Goal: Transaction & Acquisition: Subscribe to service/newsletter

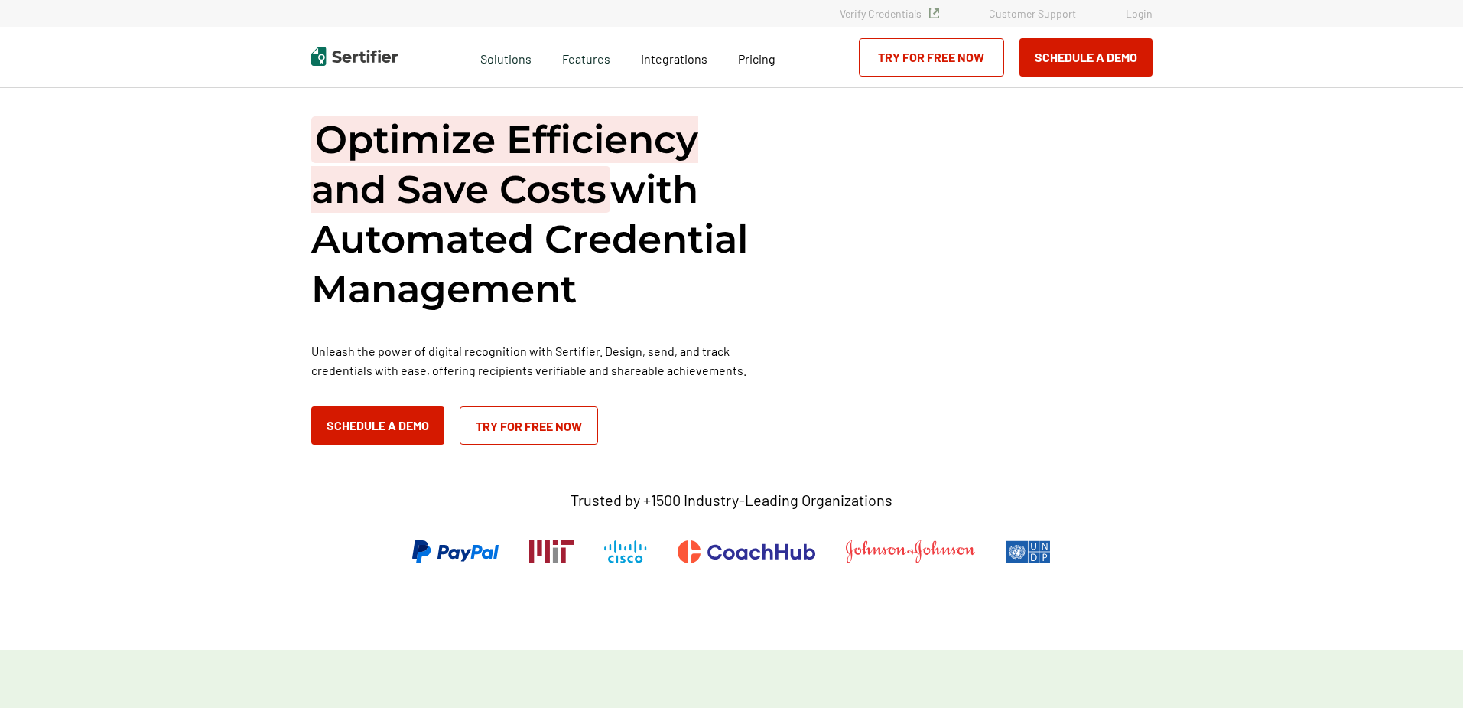
click at [1133, 14] on link "Login" at bounding box center [1139, 13] width 27 height 13
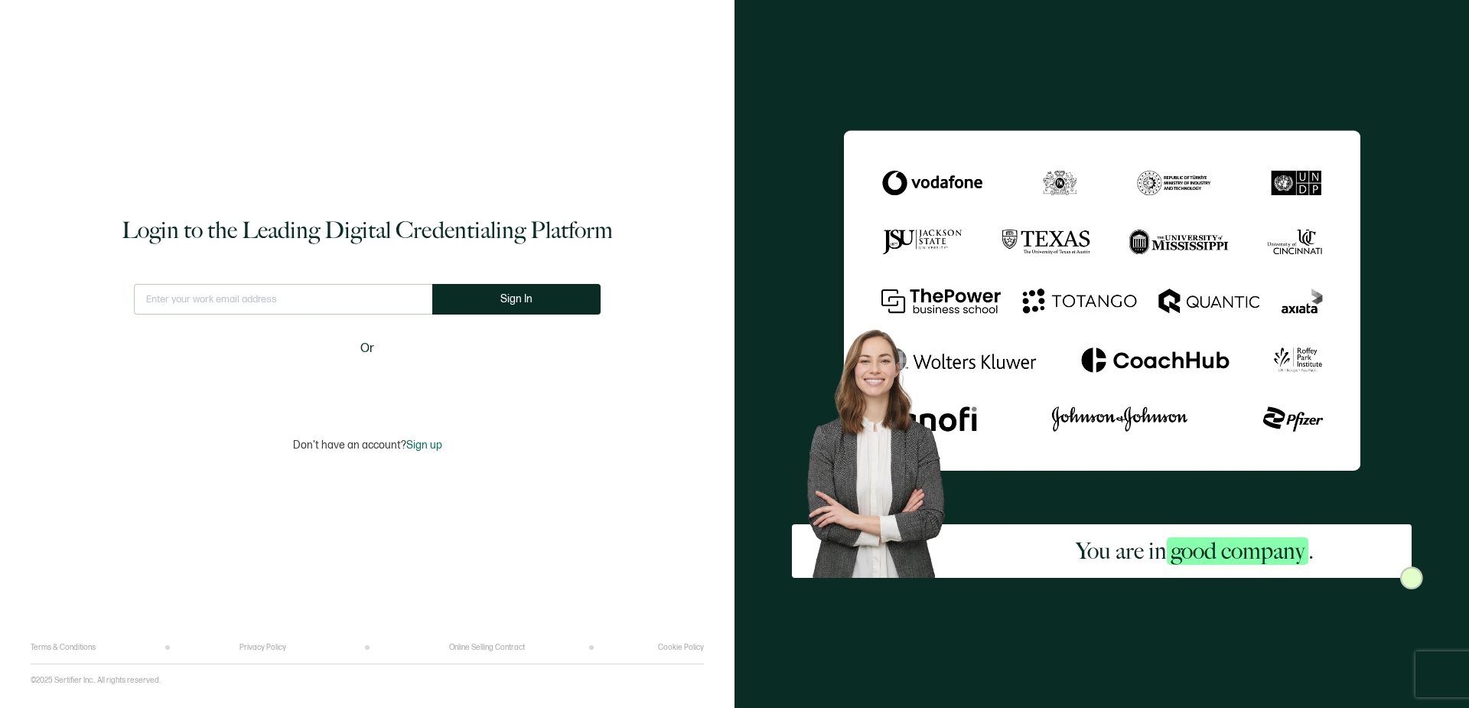
click at [341, 296] on input "text" at bounding box center [283, 299] width 298 height 31
type input "[PERSON_NAME][EMAIL_ADDRESS][DOMAIN_NAME]"
click at [503, 299] on span "Sign In" at bounding box center [516, 298] width 32 height 11
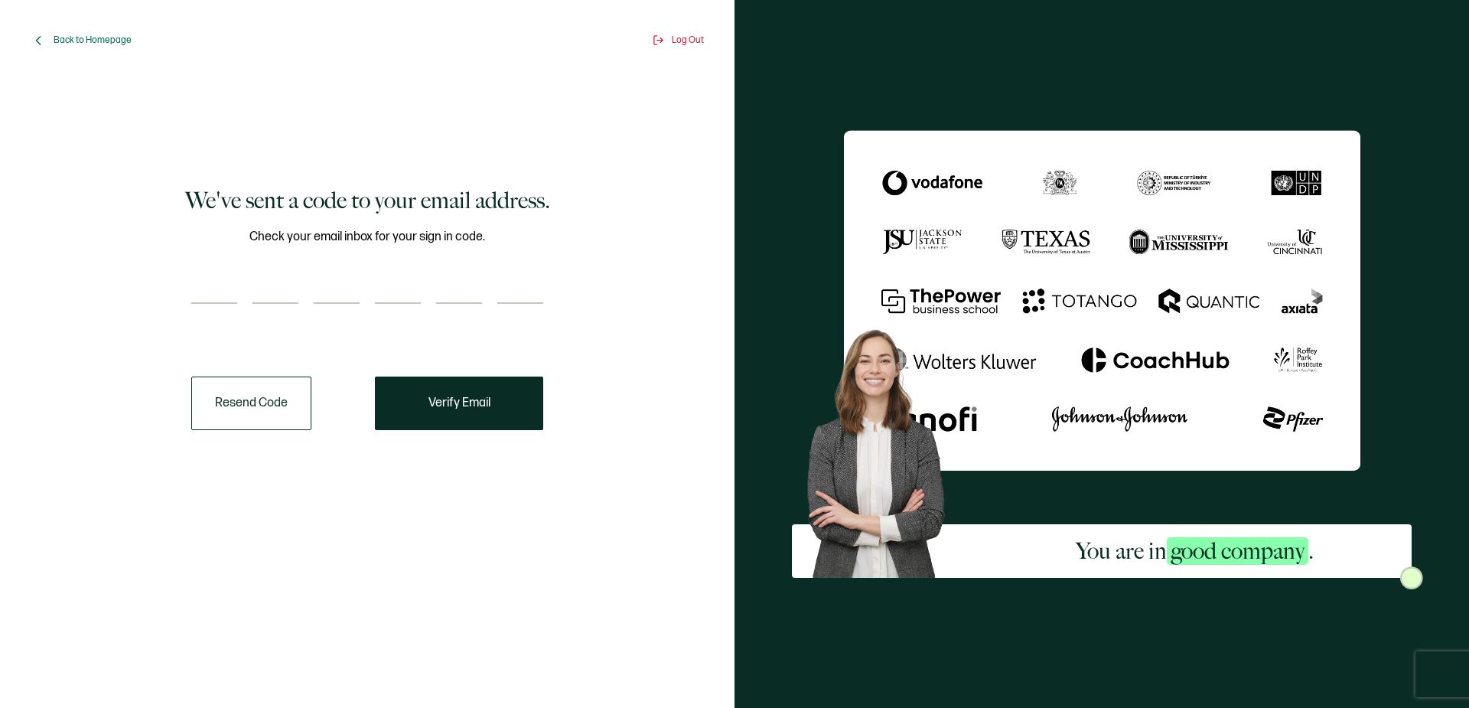
click at [228, 283] on input "number" at bounding box center [214, 288] width 46 height 31
type input "9"
type input "1"
type input "3"
type input "6"
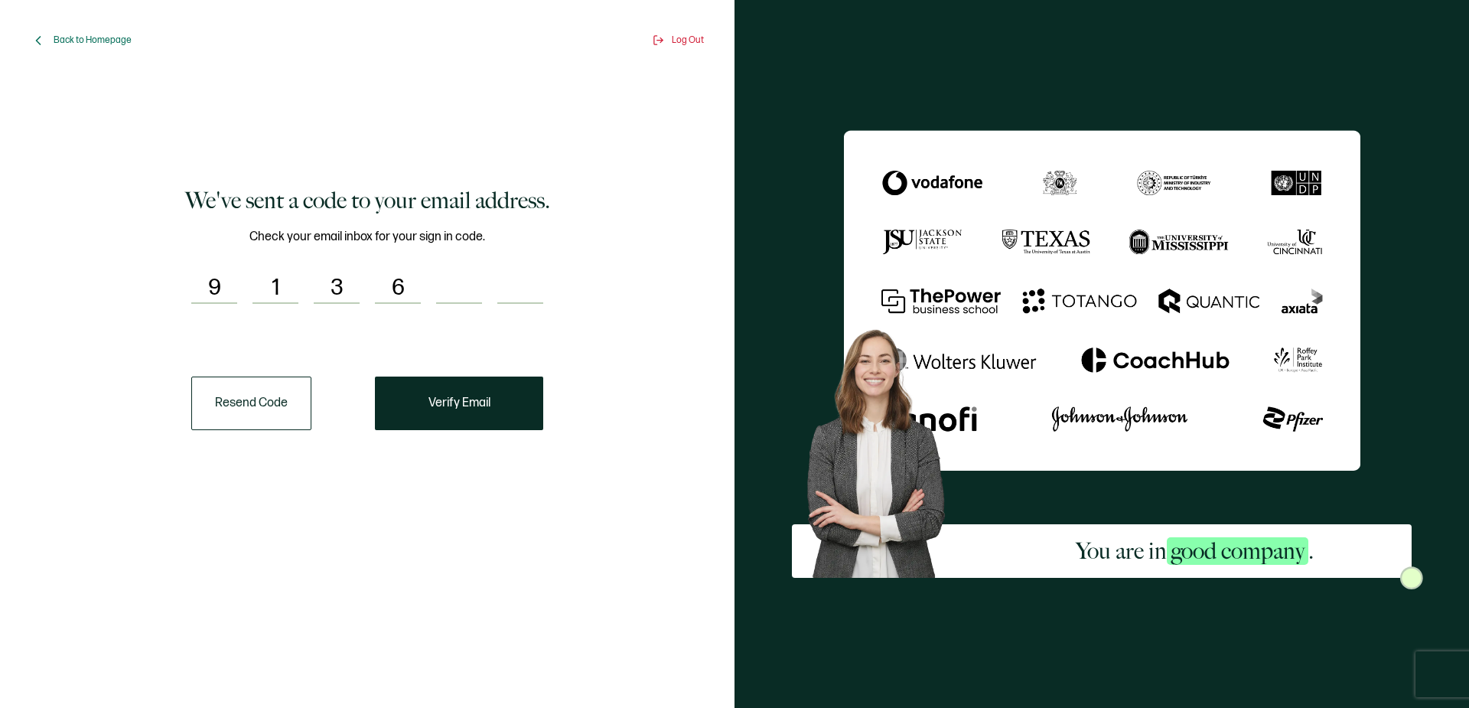
type input "1"
type input "4"
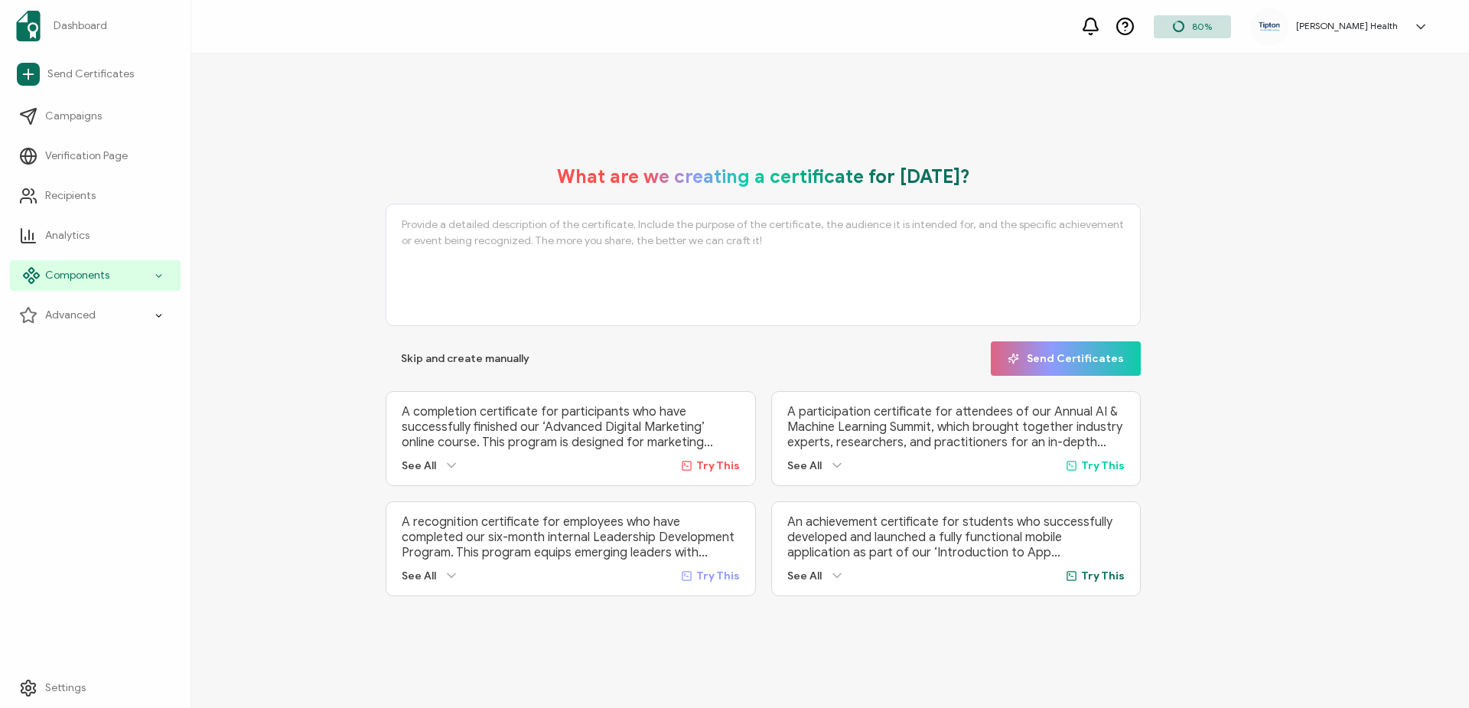
click at [165, 278] on div "Components" at bounding box center [95, 275] width 171 height 31
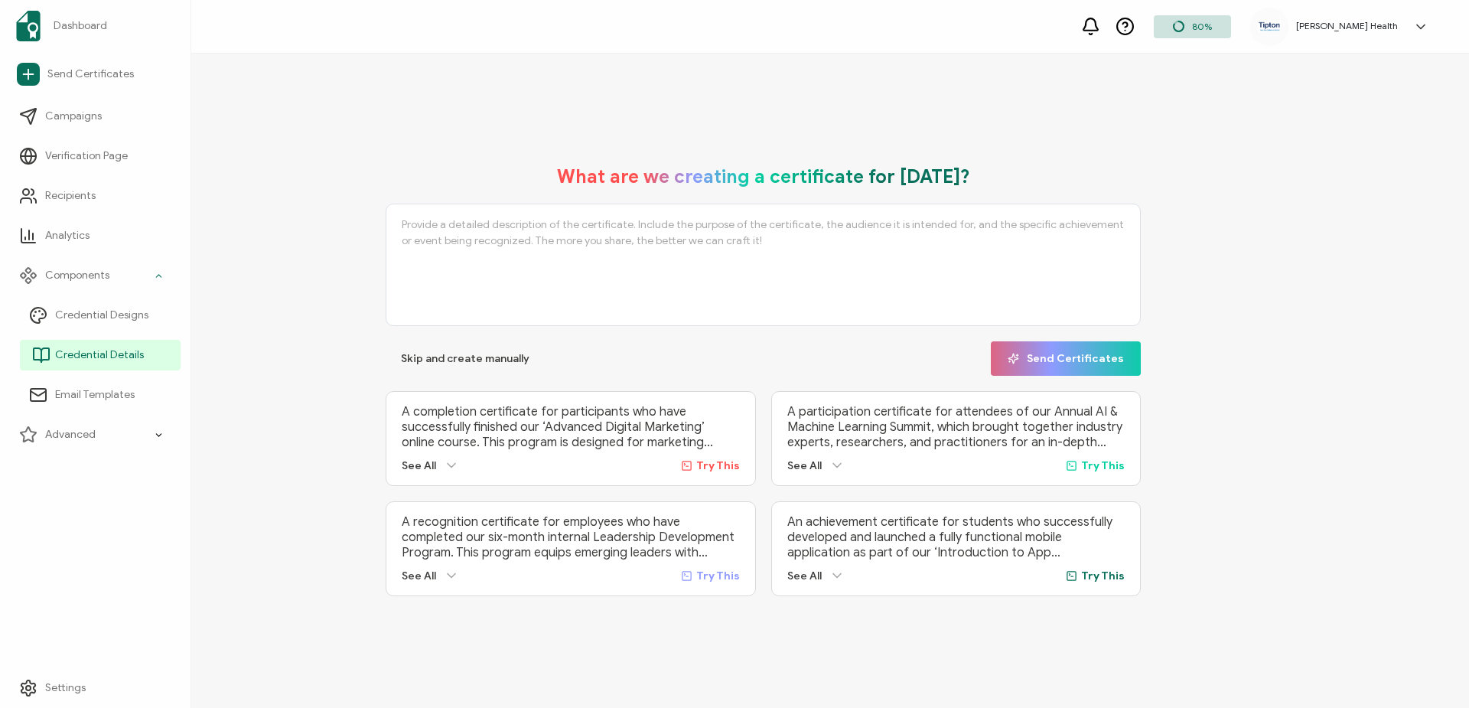
click at [140, 355] on span "Credential Details" at bounding box center [99, 354] width 89 height 15
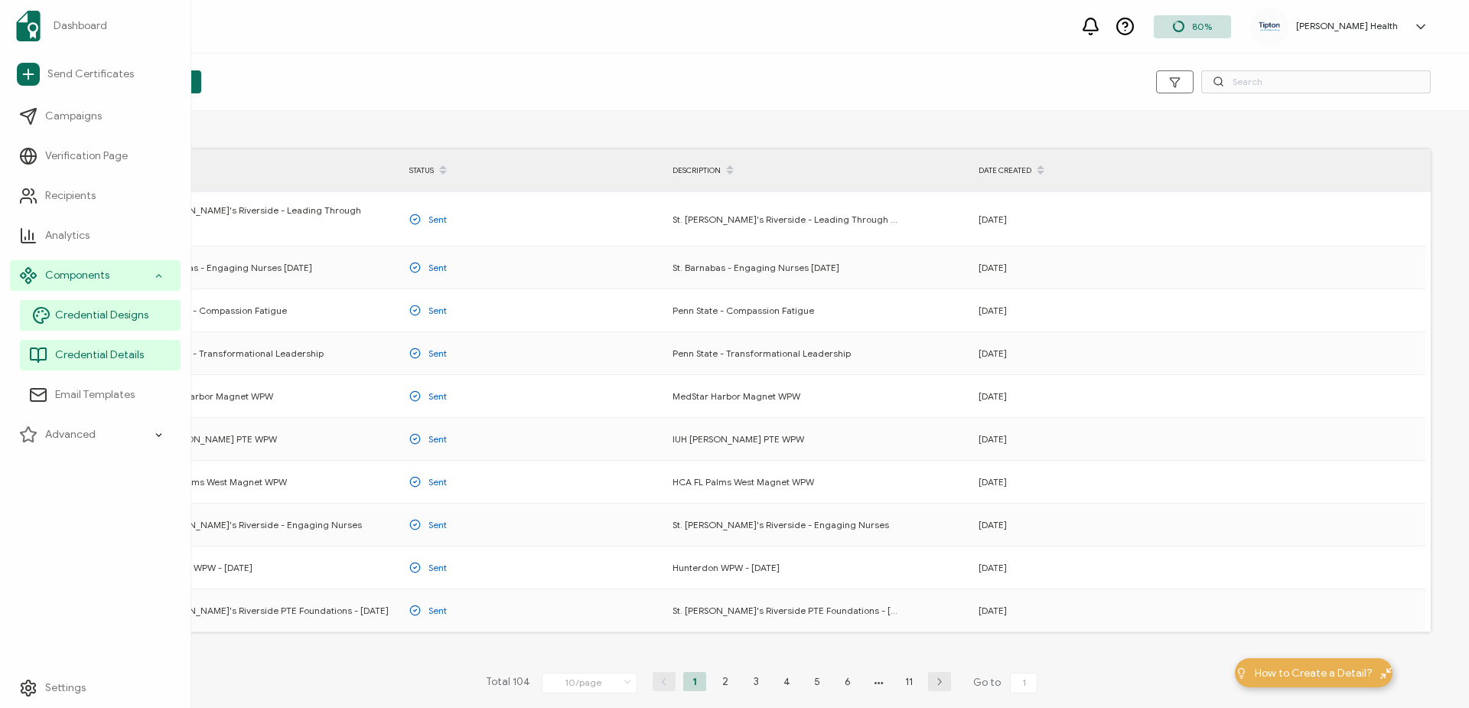
click at [143, 319] on span "Credential Designs" at bounding box center [101, 315] width 93 height 15
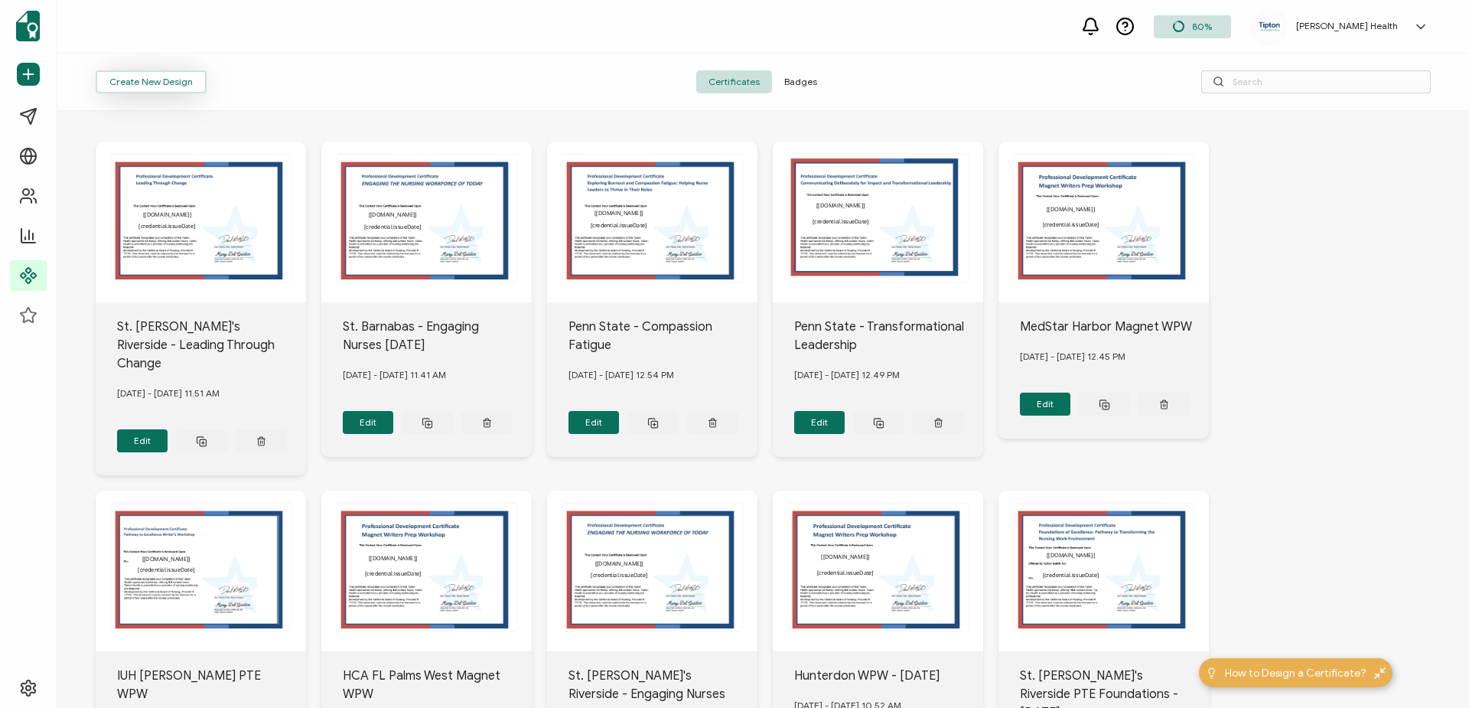
click at [182, 80] on button "Create New Design" at bounding box center [151, 81] width 111 height 23
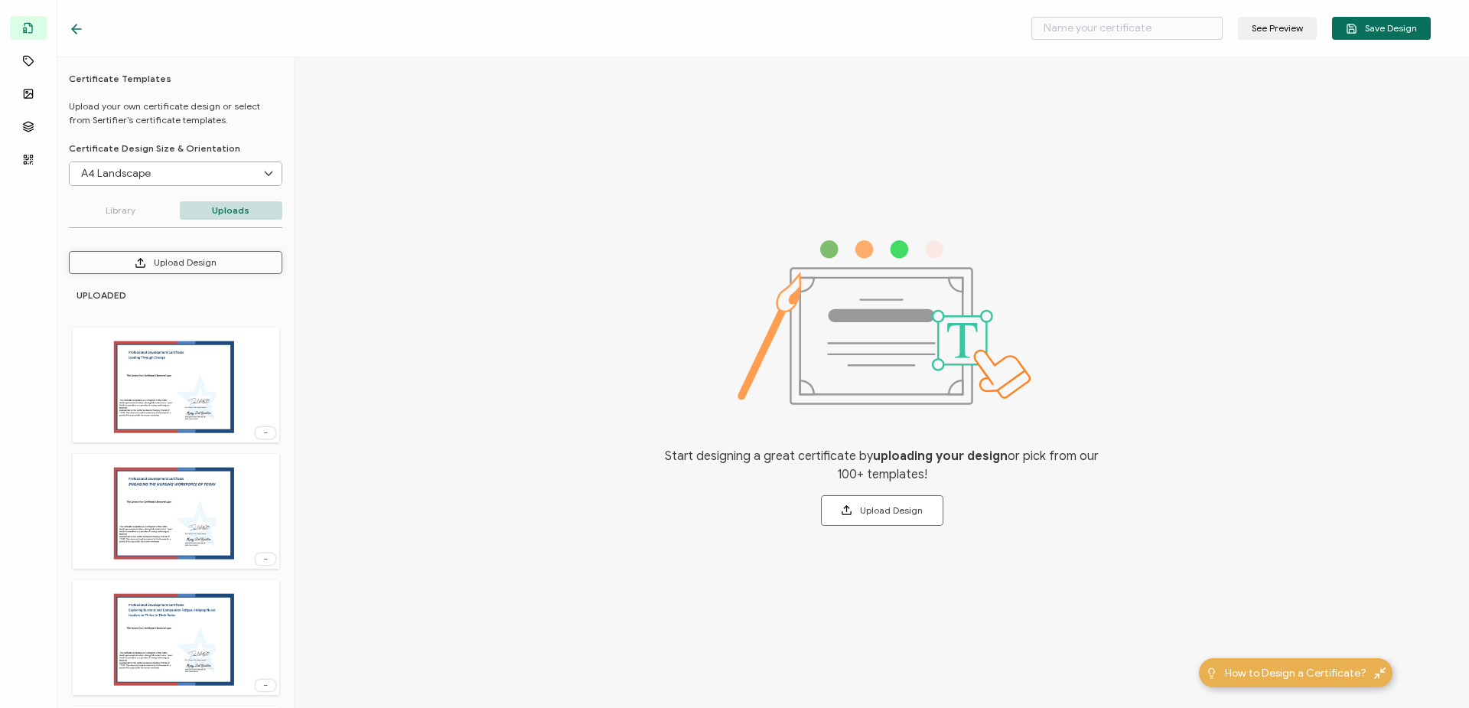
click at [203, 260] on button "Upload Design" at bounding box center [175, 262] width 213 height 23
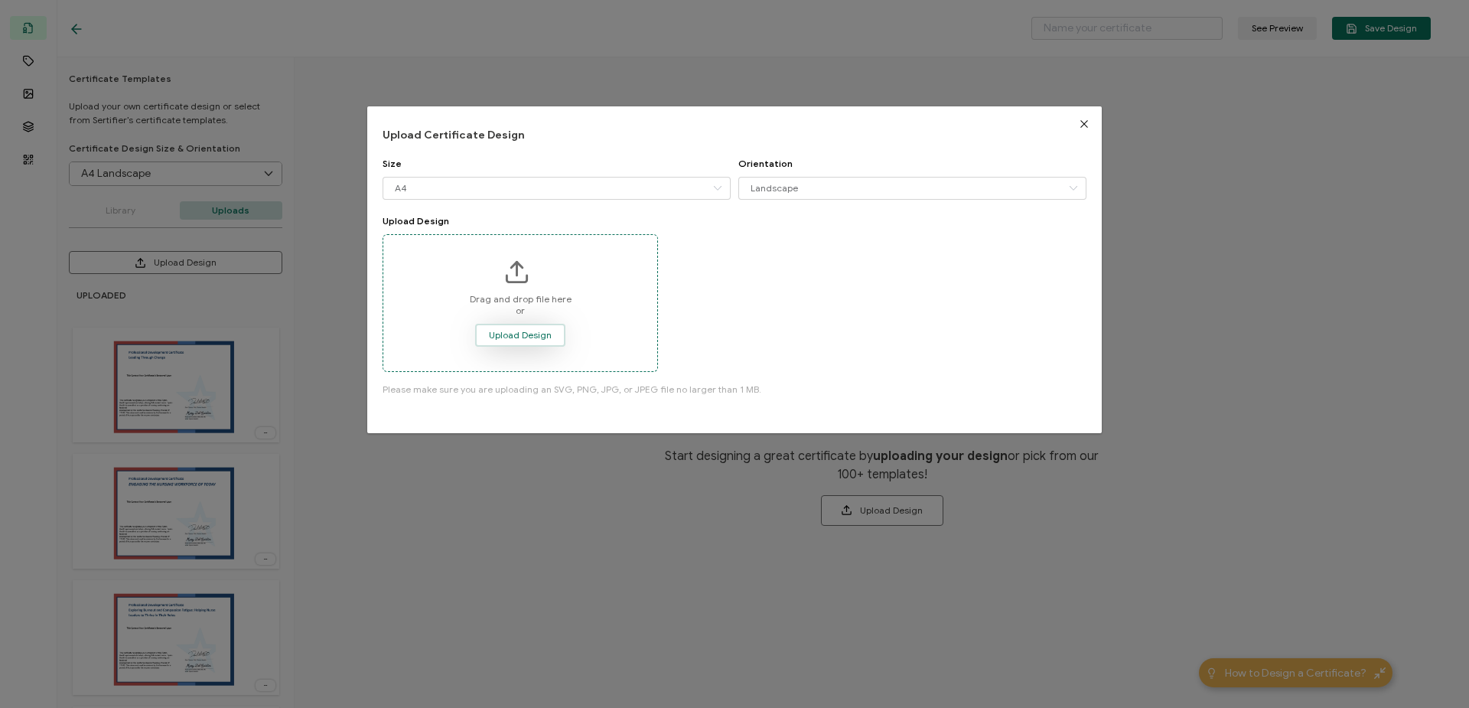
click at [560, 343] on button "Upload Design" at bounding box center [520, 335] width 90 height 23
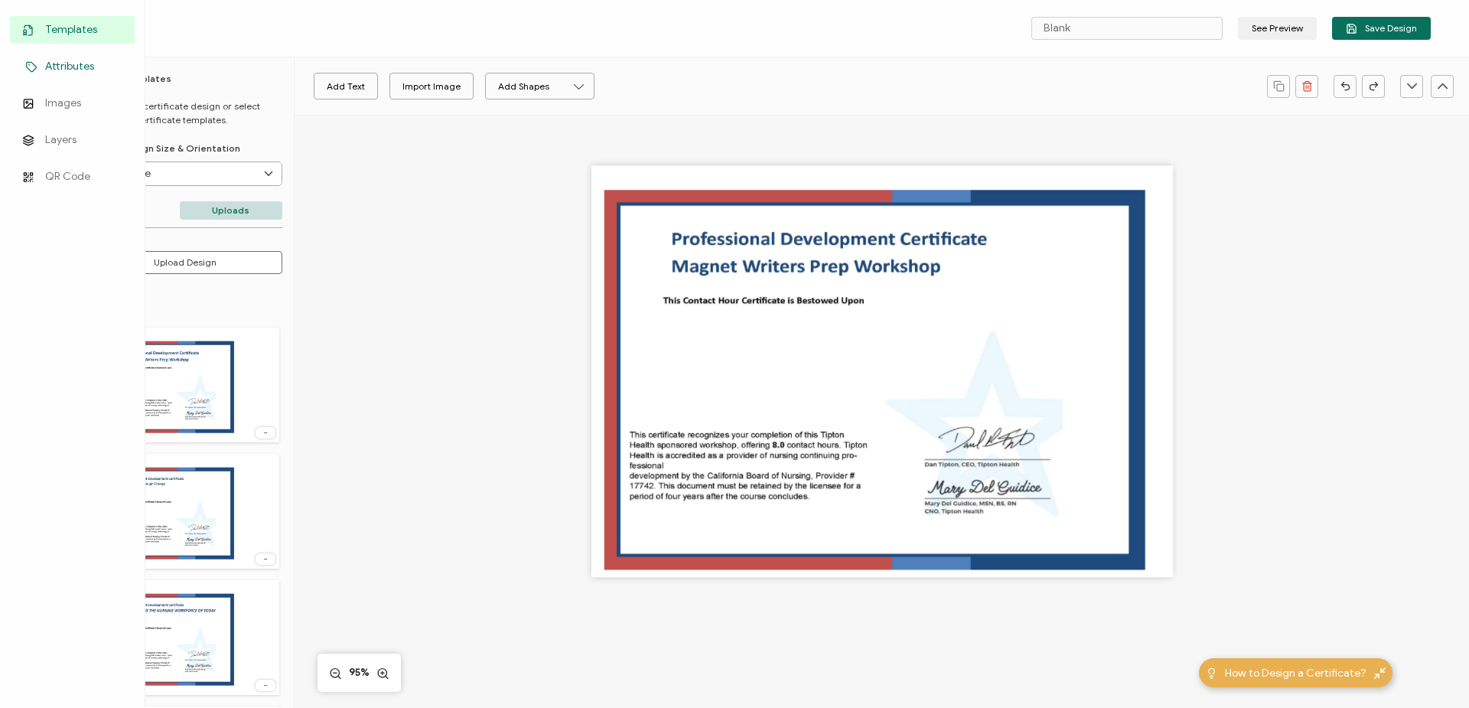
click at [73, 68] on span "Attributes" at bounding box center [69, 66] width 49 height 15
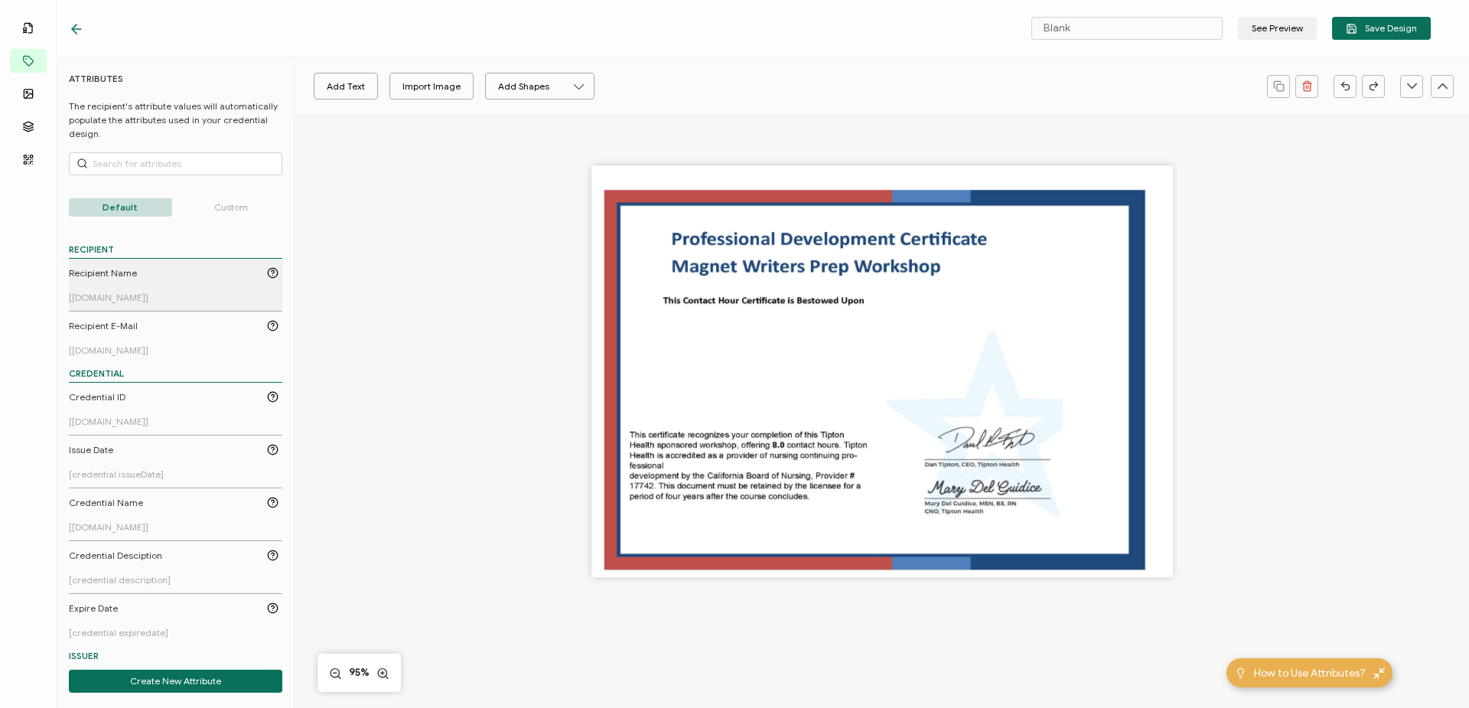
click at [188, 283] on link "Recipient Name [recipient.name]" at bounding box center [174, 284] width 210 height 37
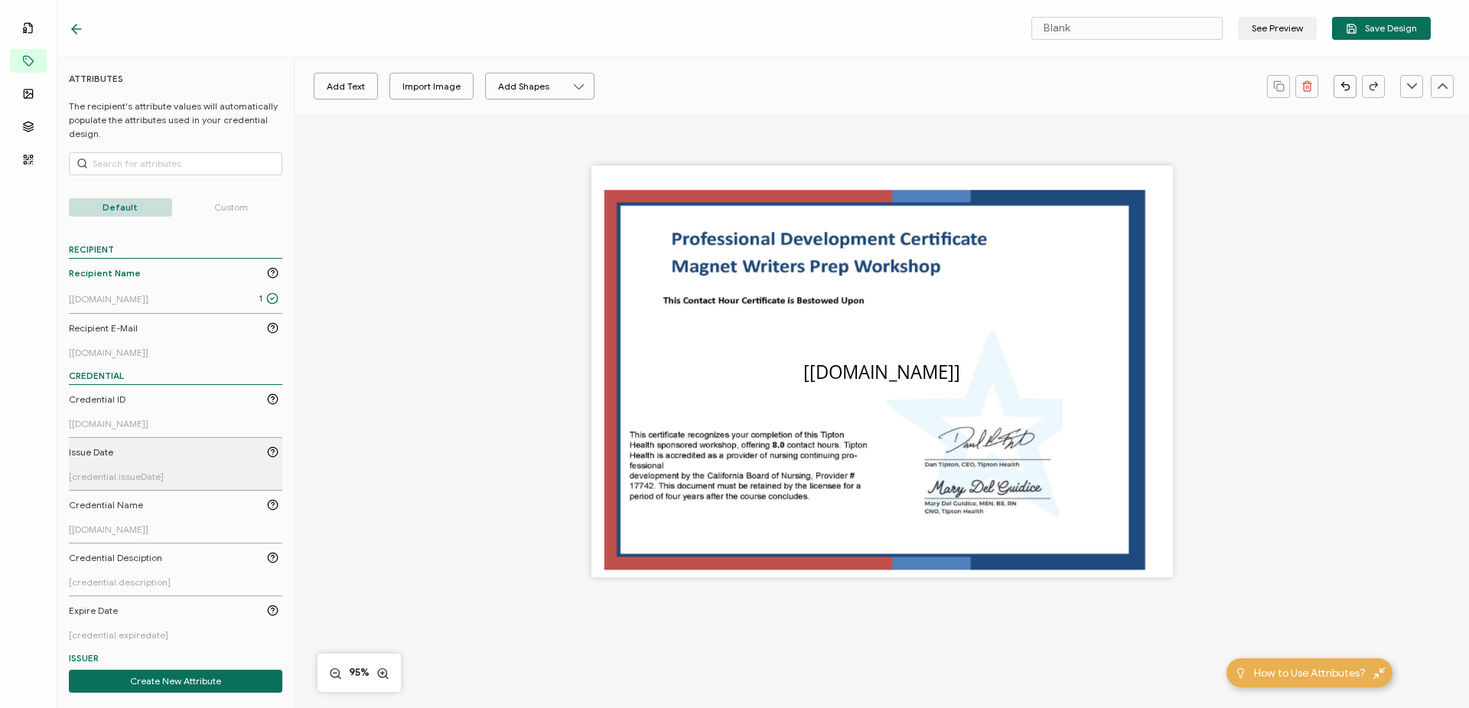
click at [194, 457] on div "Issue Date" at bounding box center [174, 452] width 210 height 14
drag, startPoint x: 796, startPoint y: 377, endPoint x: 728, endPoint y: 386, distance: 68.7
click at [728, 386] on pre "[credential.issueDate]" at bounding box center [774, 383] width 183 height 24
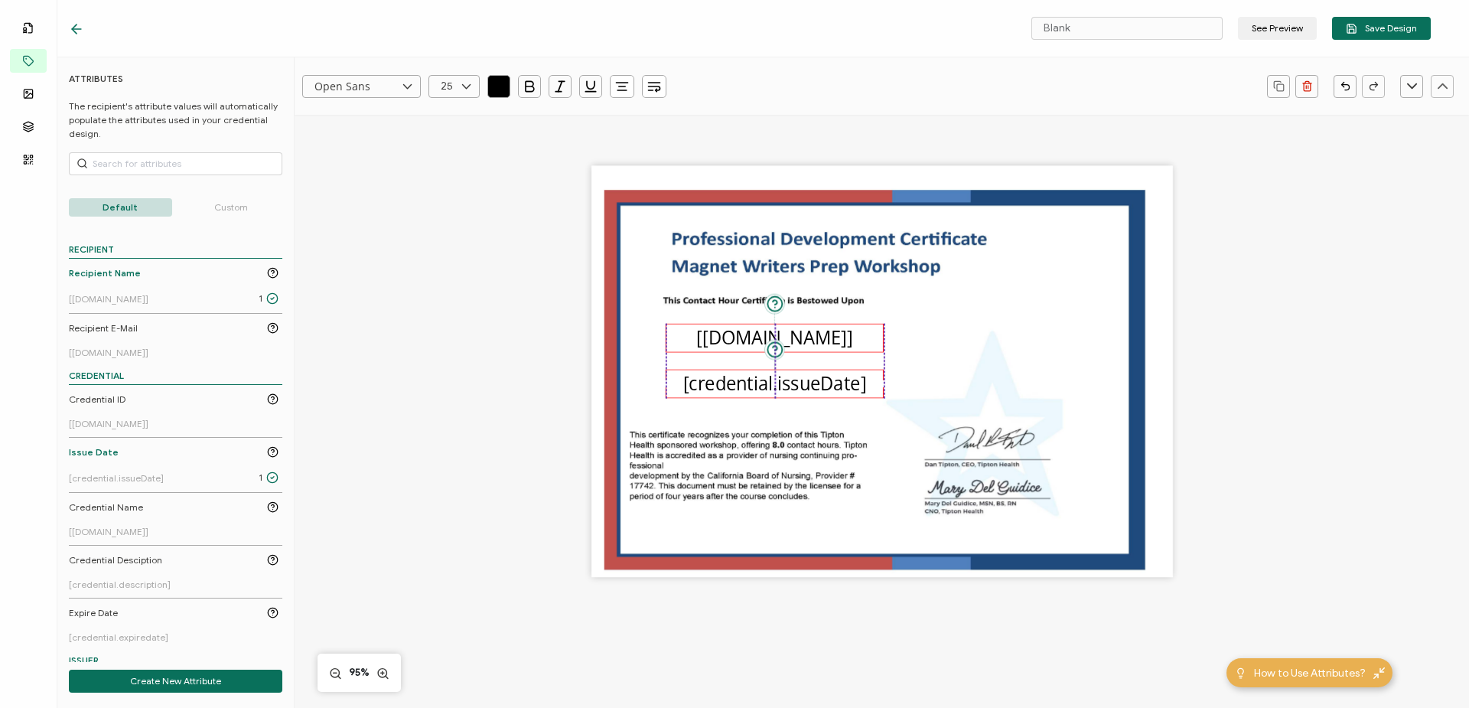
drag, startPoint x: 913, startPoint y: 371, endPoint x: 805, endPoint y: 337, distance: 113.7
click at [805, 337] on pre "[recipient.name]" at bounding box center [774, 337] width 156 height 24
drag, startPoint x: 1101, startPoint y: 21, endPoint x: 996, endPoint y: 23, distance: 104.8
click at [996, 23] on div "Blank See Preview Save Design" at bounding box center [1204, 28] width 454 height 23
type input "Inova Alexandria WPW"
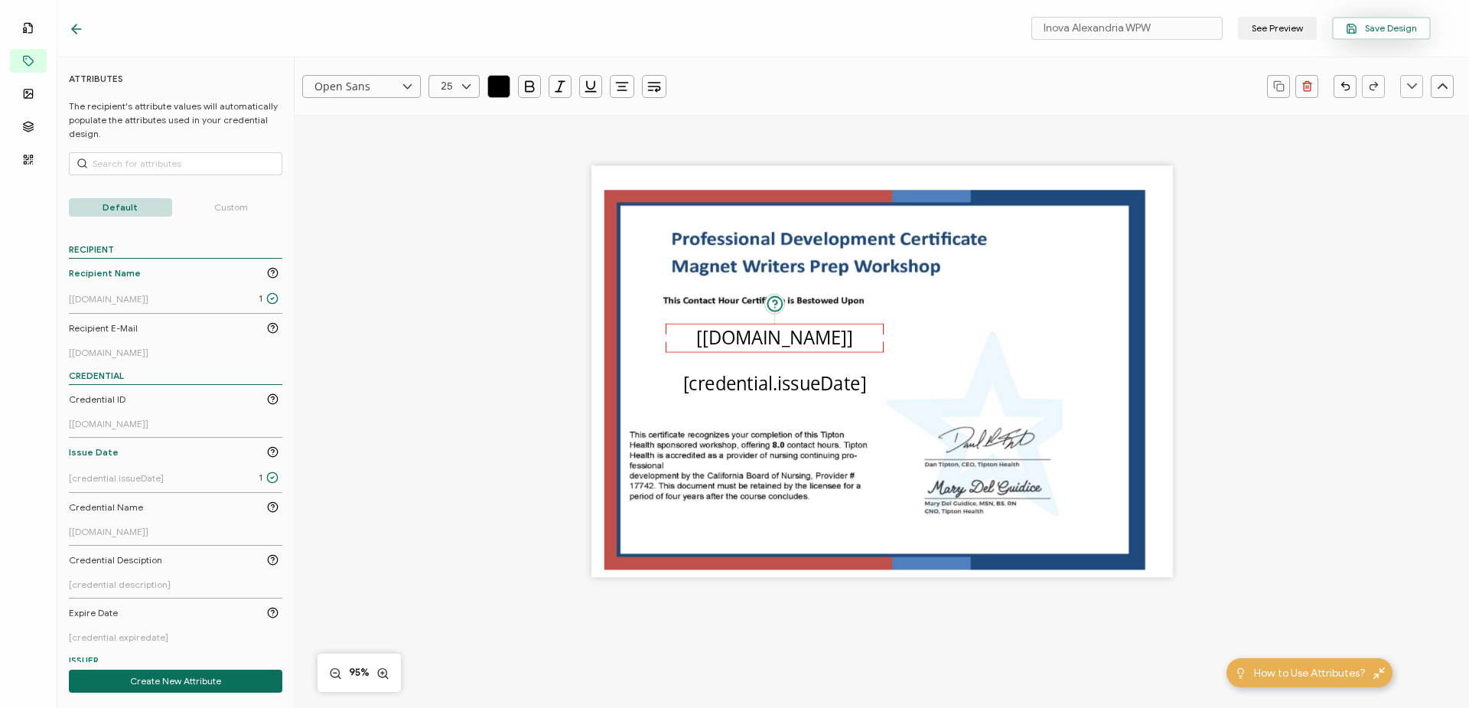
click at [1407, 30] on span "Save Design" at bounding box center [1381, 28] width 71 height 11
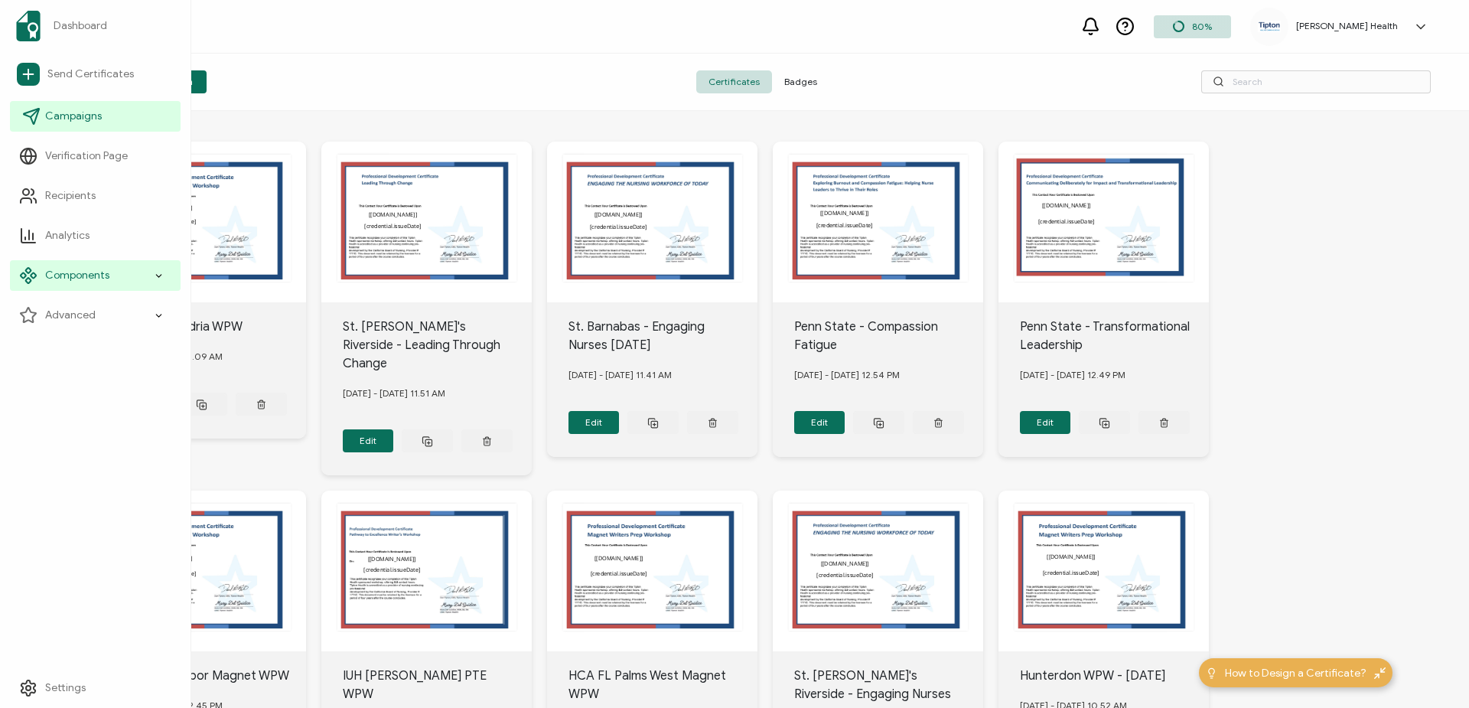
click at [81, 110] on span "Campaigns" at bounding box center [73, 116] width 57 height 15
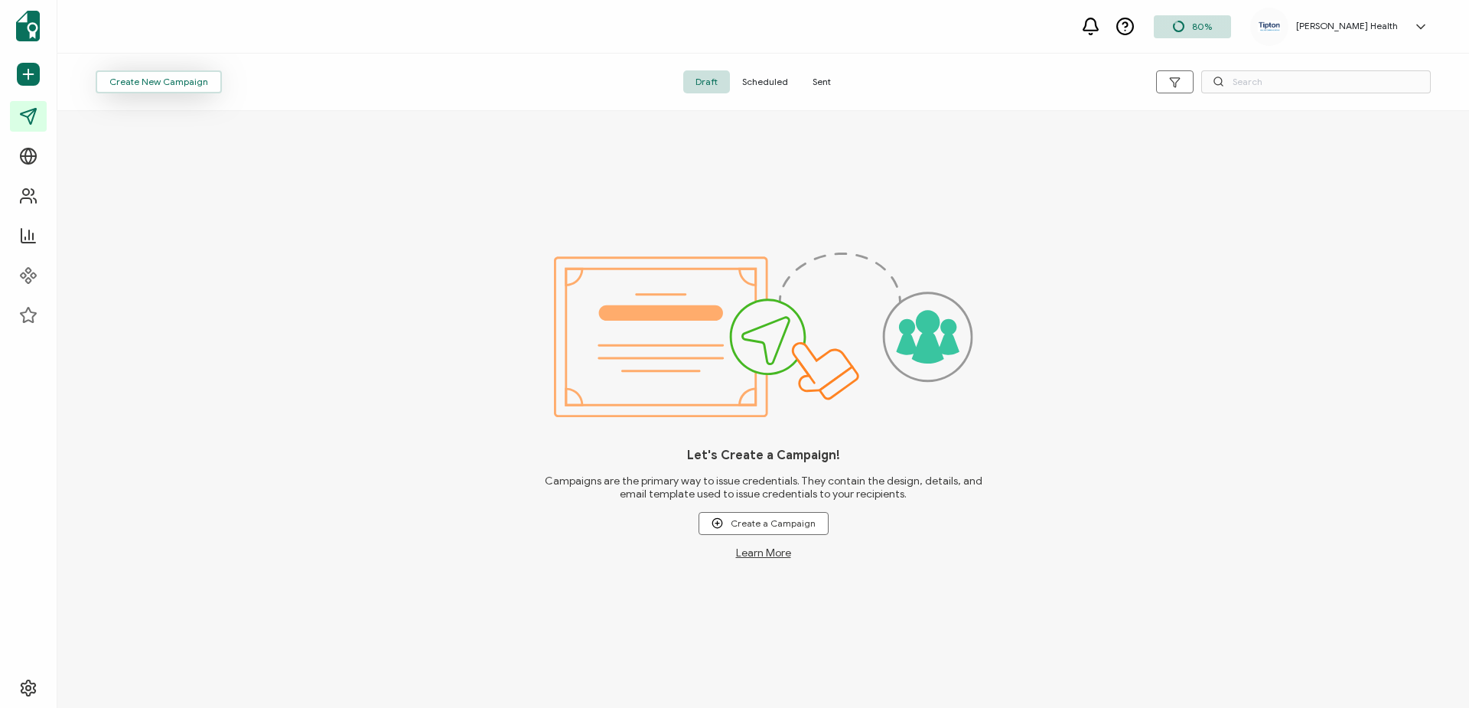
click at [140, 87] on button "Create New Campaign" at bounding box center [159, 81] width 126 height 23
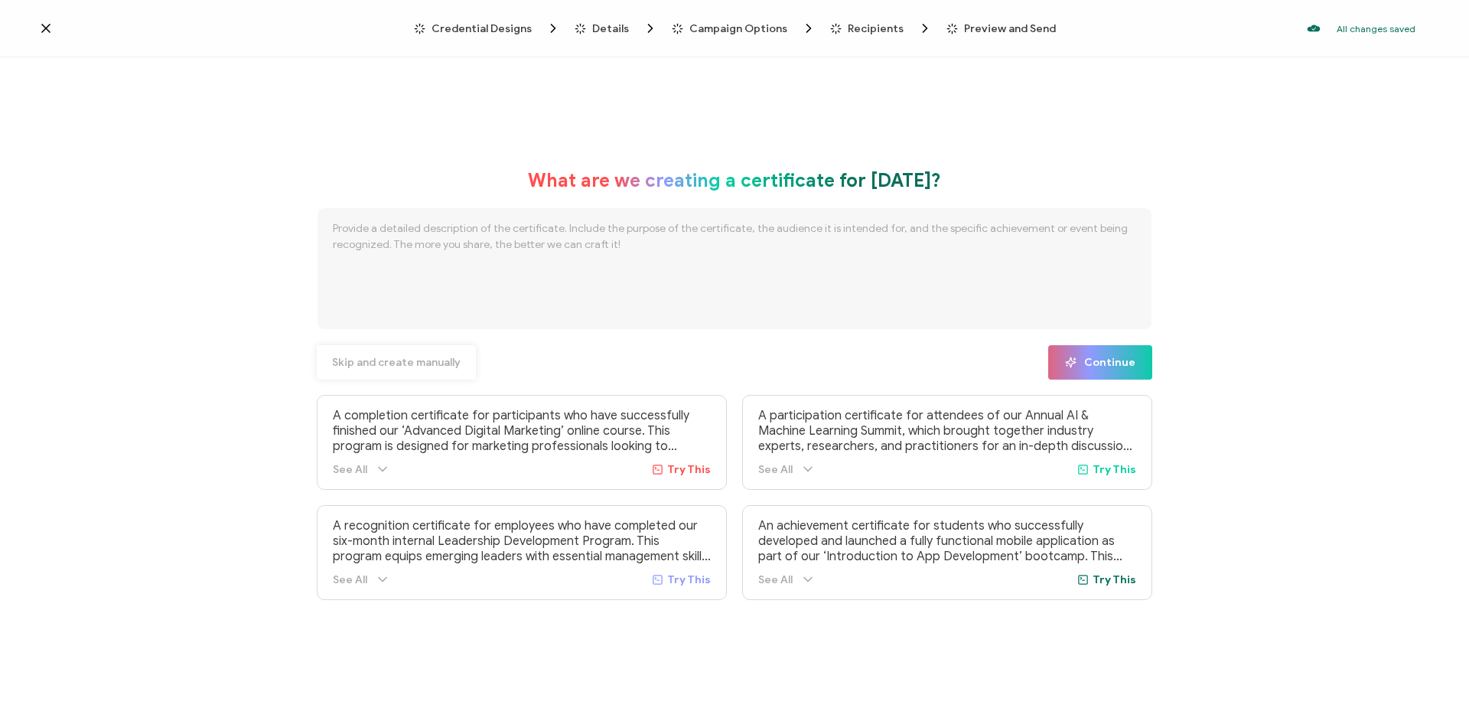
click at [404, 363] on span "Skip and create manually" at bounding box center [396, 362] width 129 height 11
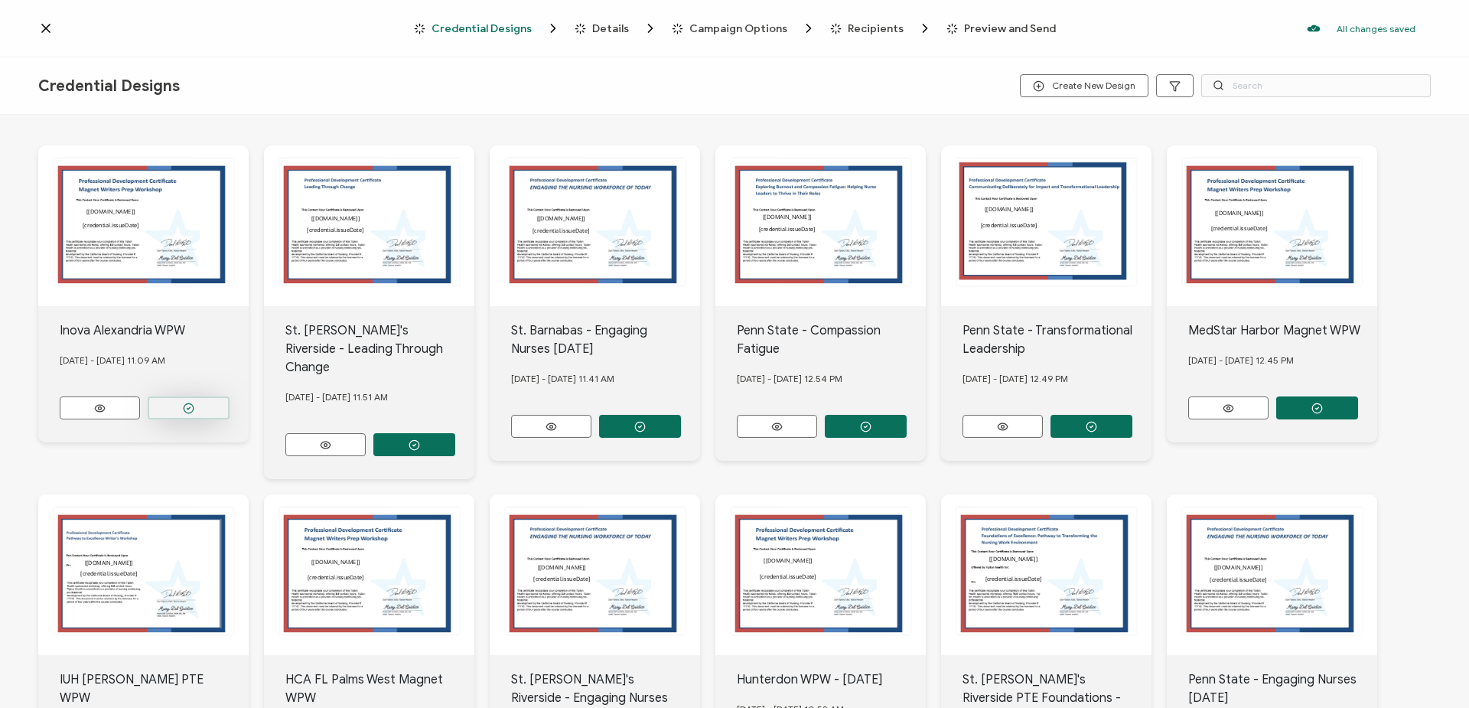
click at [200, 402] on button "button" at bounding box center [189, 407] width 82 height 23
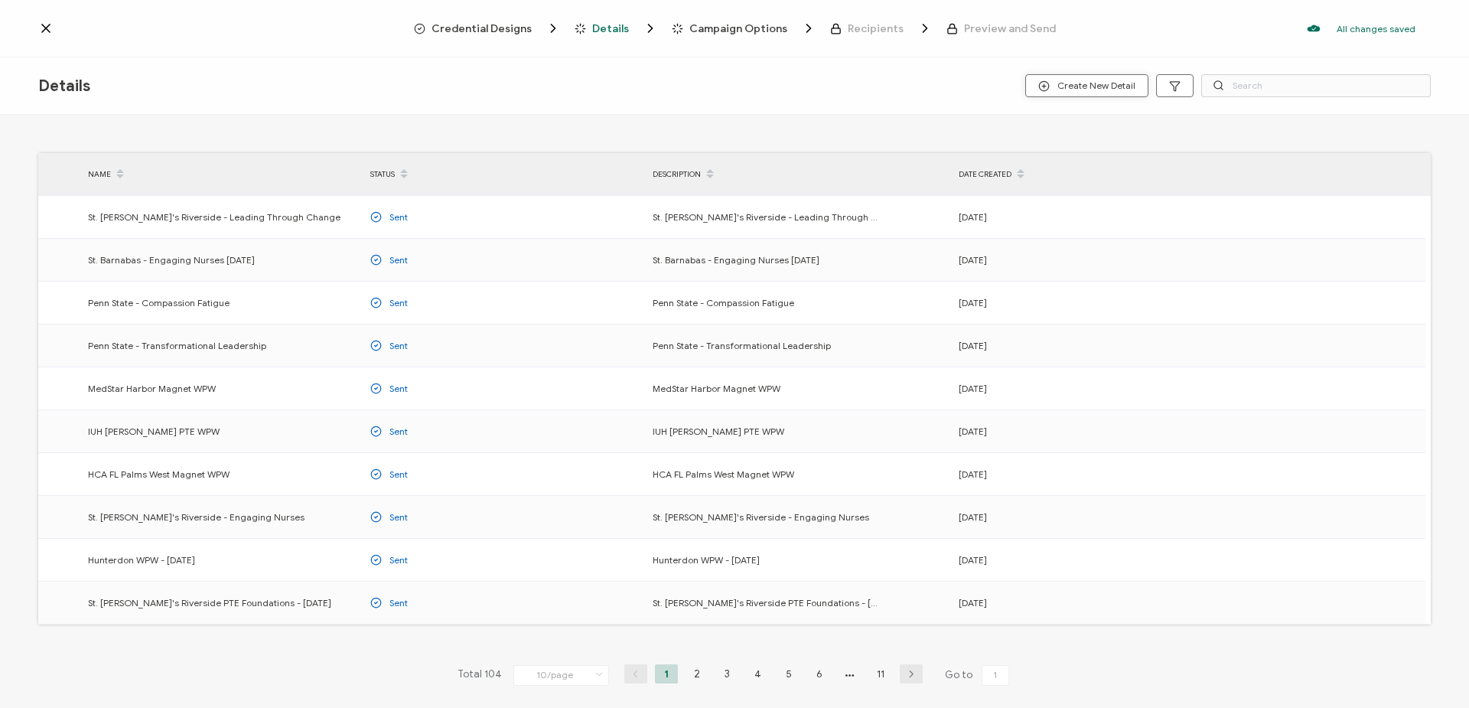
click at [1101, 83] on span "Create New Detail" at bounding box center [1086, 85] width 97 height 11
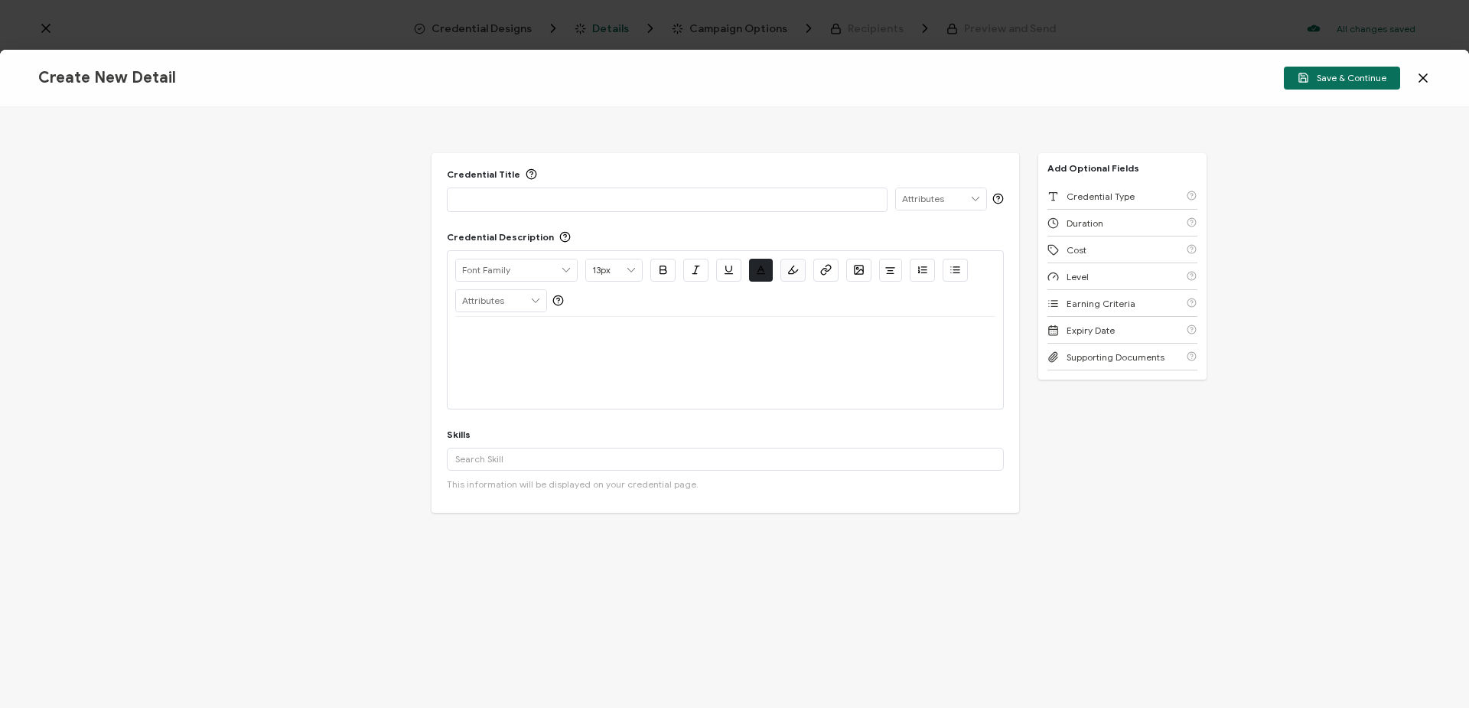
click at [702, 188] on div at bounding box center [667, 198] width 424 height 21
drag, startPoint x: 643, startPoint y: 190, endPoint x: 326, endPoint y: 155, distance: 318.7
click at [326, 155] on div "Credential Title Inova Alexandria WPW ISSUER Issuer Name Credential Description…" at bounding box center [734, 407] width 1469 height 601
copy p "Inova Alexandria WPW"
click at [512, 355] on div at bounding box center [725, 363] width 540 height 92
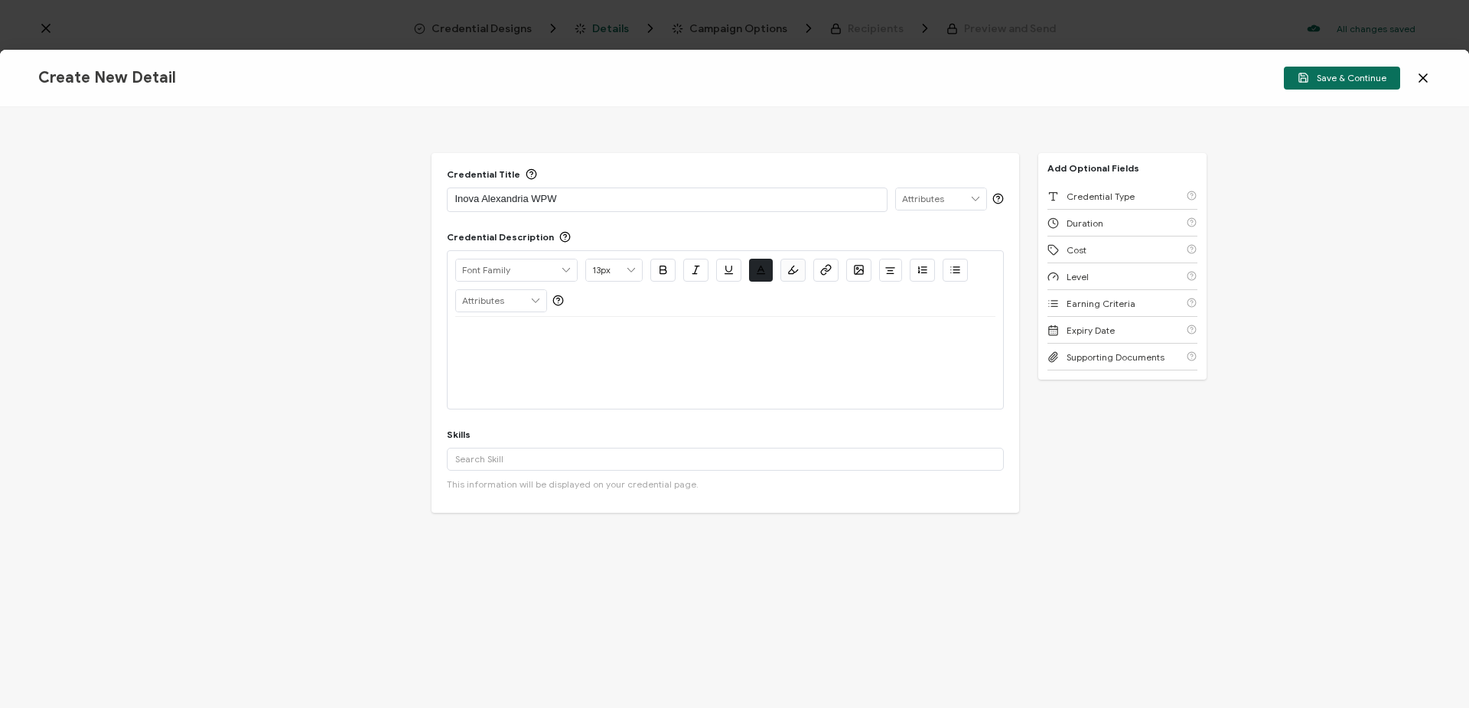
click at [528, 334] on p at bounding box center [725, 335] width 540 height 14
click at [539, 462] on input "text" at bounding box center [725, 459] width 557 height 23
type input "writing"
click at [501, 487] on div "Writing" at bounding box center [725, 487] width 557 height 26
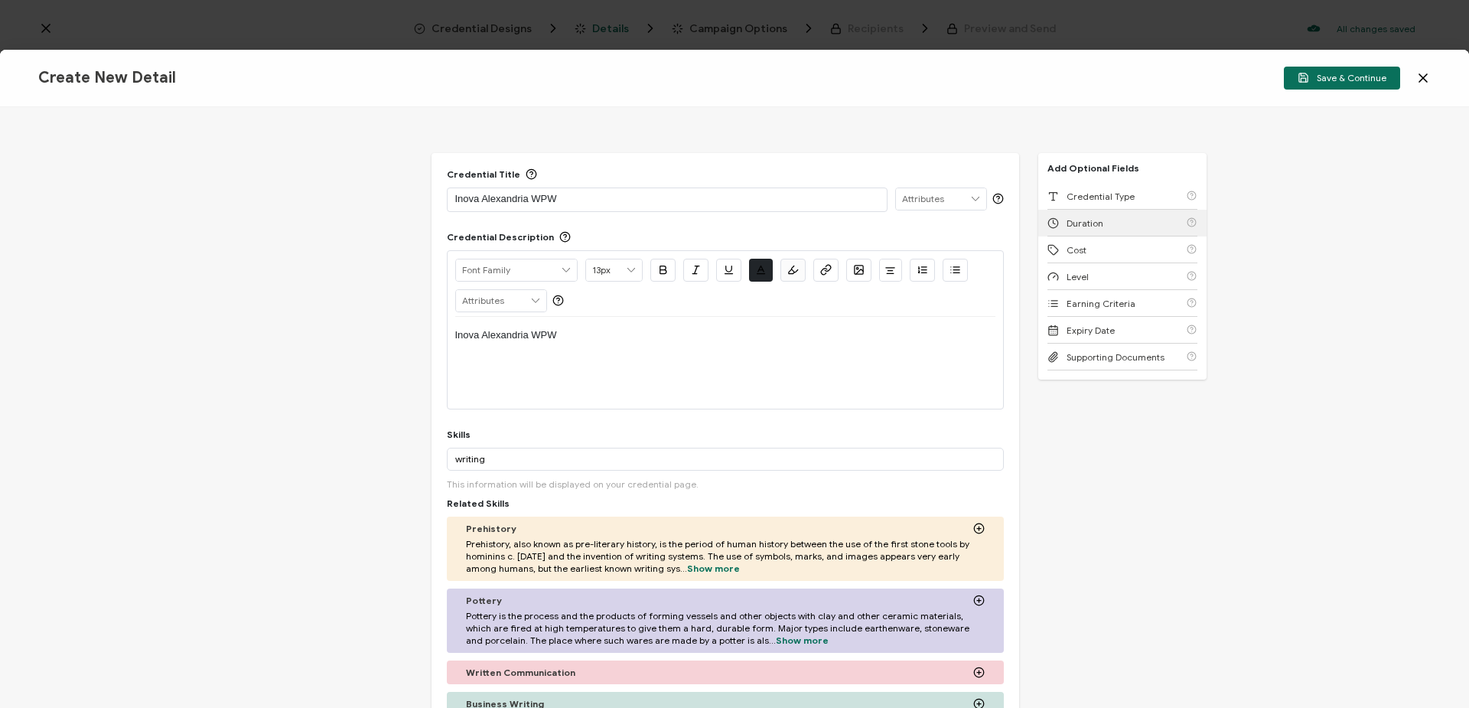
click at [1066, 224] on span "Duration" at bounding box center [1084, 222] width 37 height 11
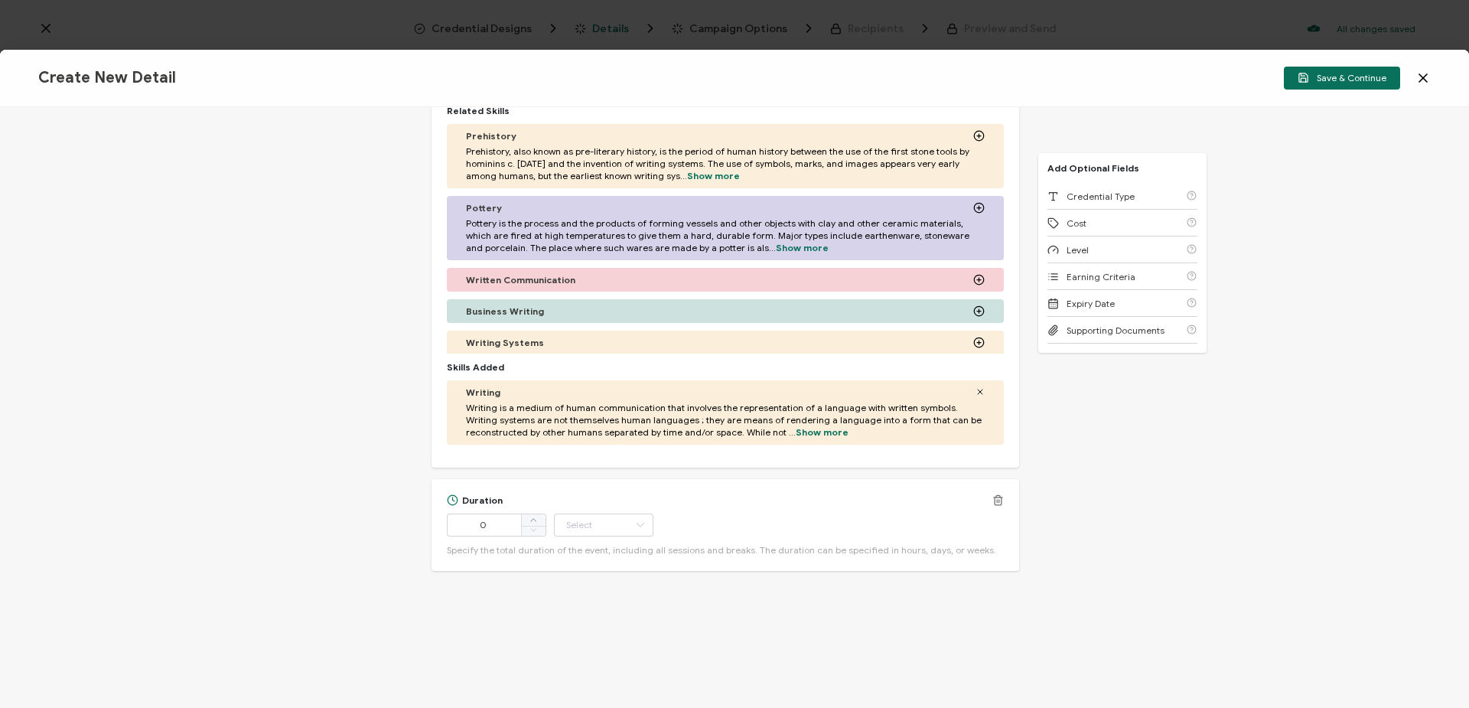
scroll to position [439, 0]
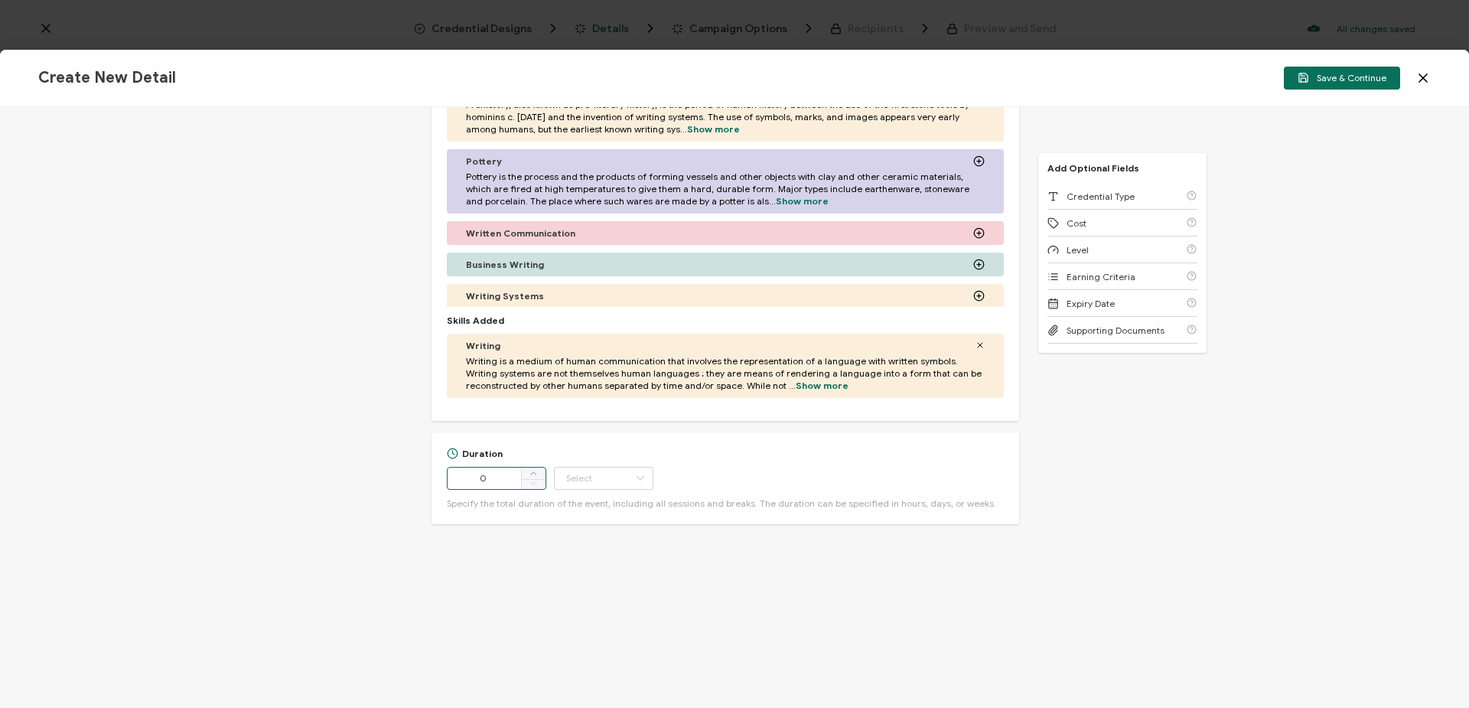
drag, startPoint x: 488, startPoint y: 477, endPoint x: 401, endPoint y: 470, distance: 87.5
click at [401, 470] on div "Credential Title Inova Alexandria WPW ISSUER Issuer Name Credential Description…" at bounding box center [734, 407] width 1469 height 601
type input "8"
click at [627, 468] on input "text" at bounding box center [603, 478] width 99 height 23
click at [617, 521] on li "Hour" at bounding box center [603, 516] width 103 height 26
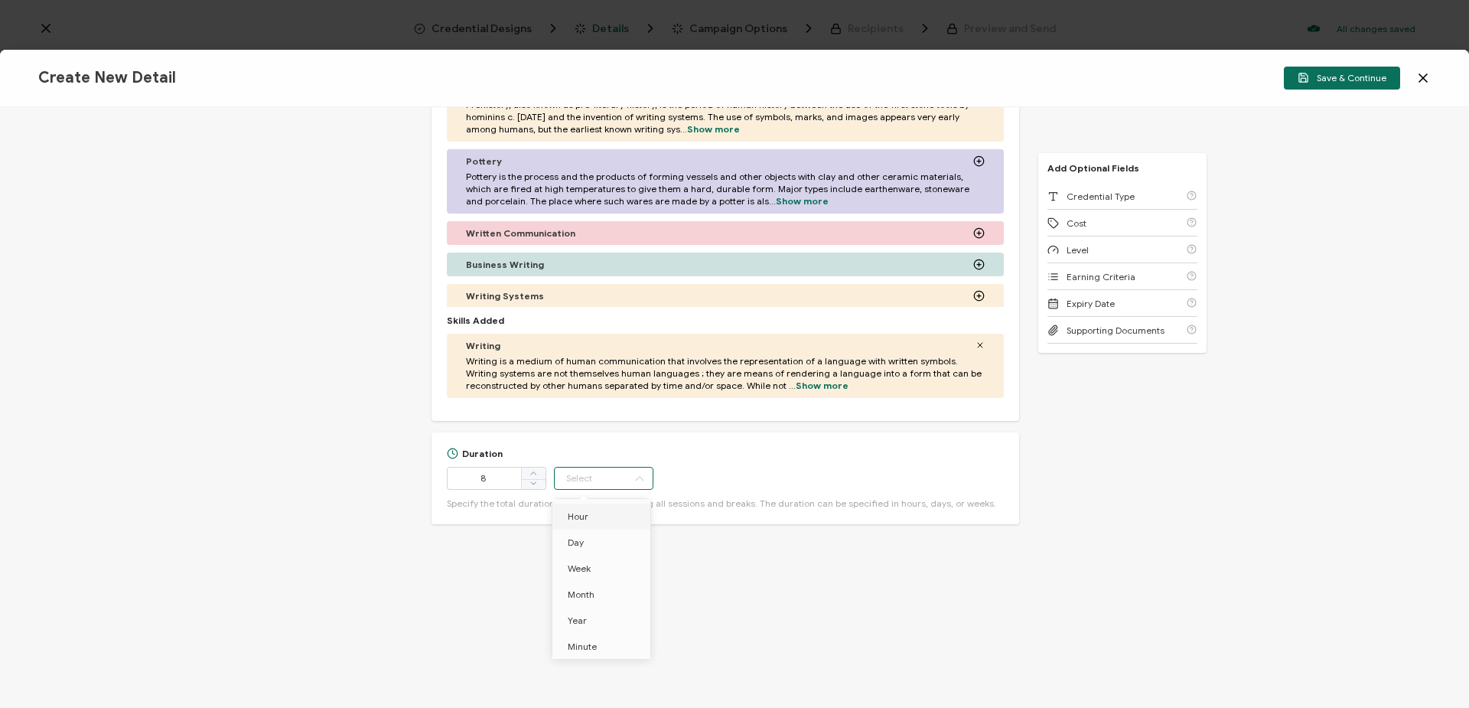
type input "Hour"
click at [1365, 67] on button "Save & Continue" at bounding box center [1342, 78] width 116 height 23
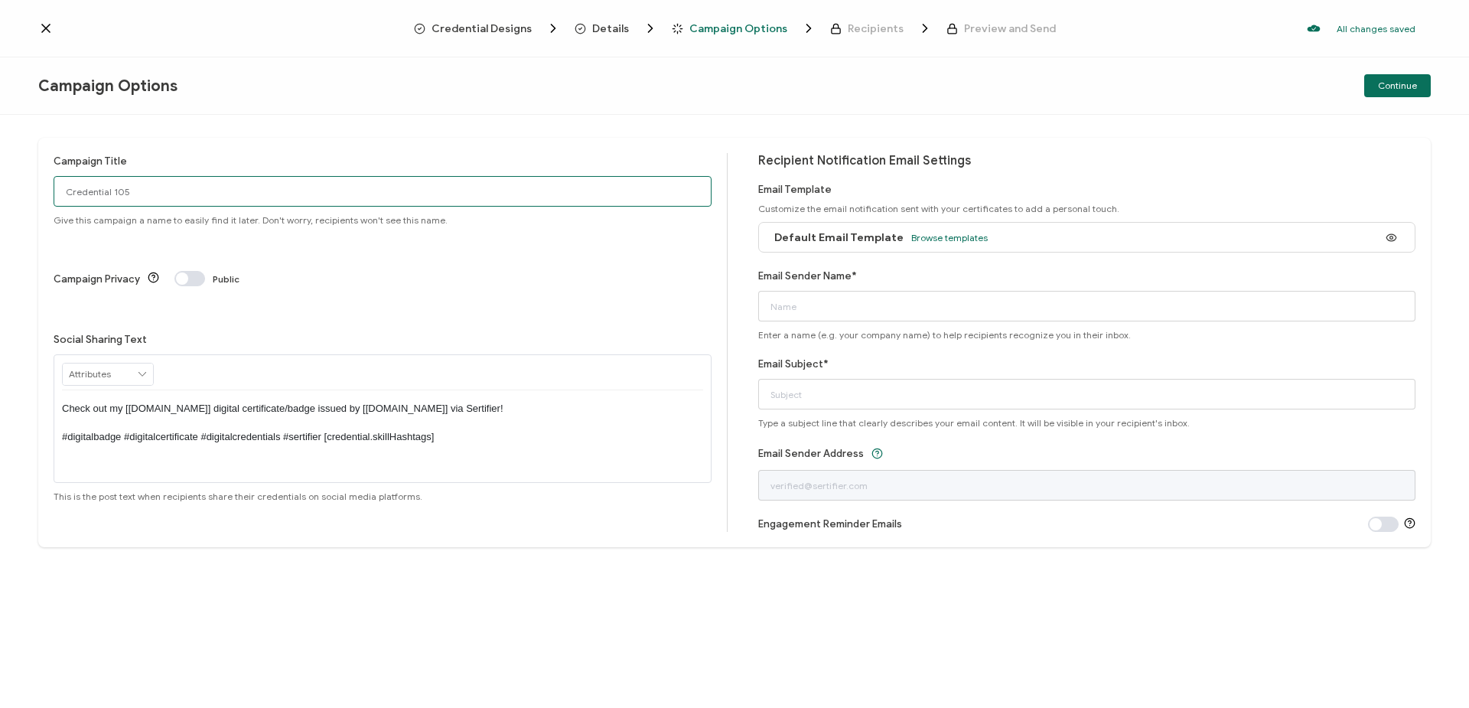
drag, startPoint x: 29, startPoint y: 186, endPoint x: 0, endPoint y: 187, distance: 29.1
click at [0, 187] on div "Campaign Title Credential 105 Give this campaign a name to easily find it later…" at bounding box center [734, 411] width 1469 height 593
paste input "Inova Alexandria WPW"
type input "Inova Alexandria WPW"
click at [944, 236] on span "Browse templates" at bounding box center [949, 237] width 76 height 11
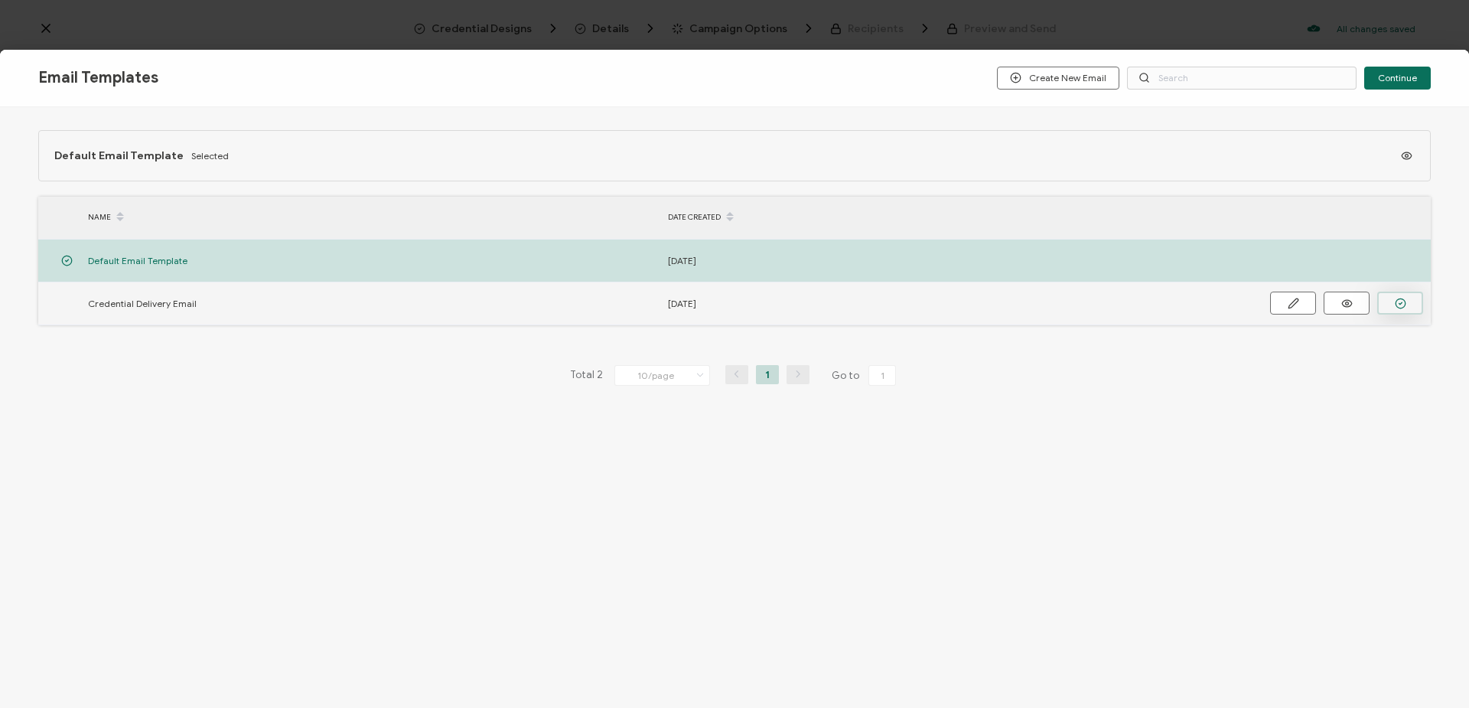
click at [1399, 301] on icon "button" at bounding box center [1400, 303] width 11 height 11
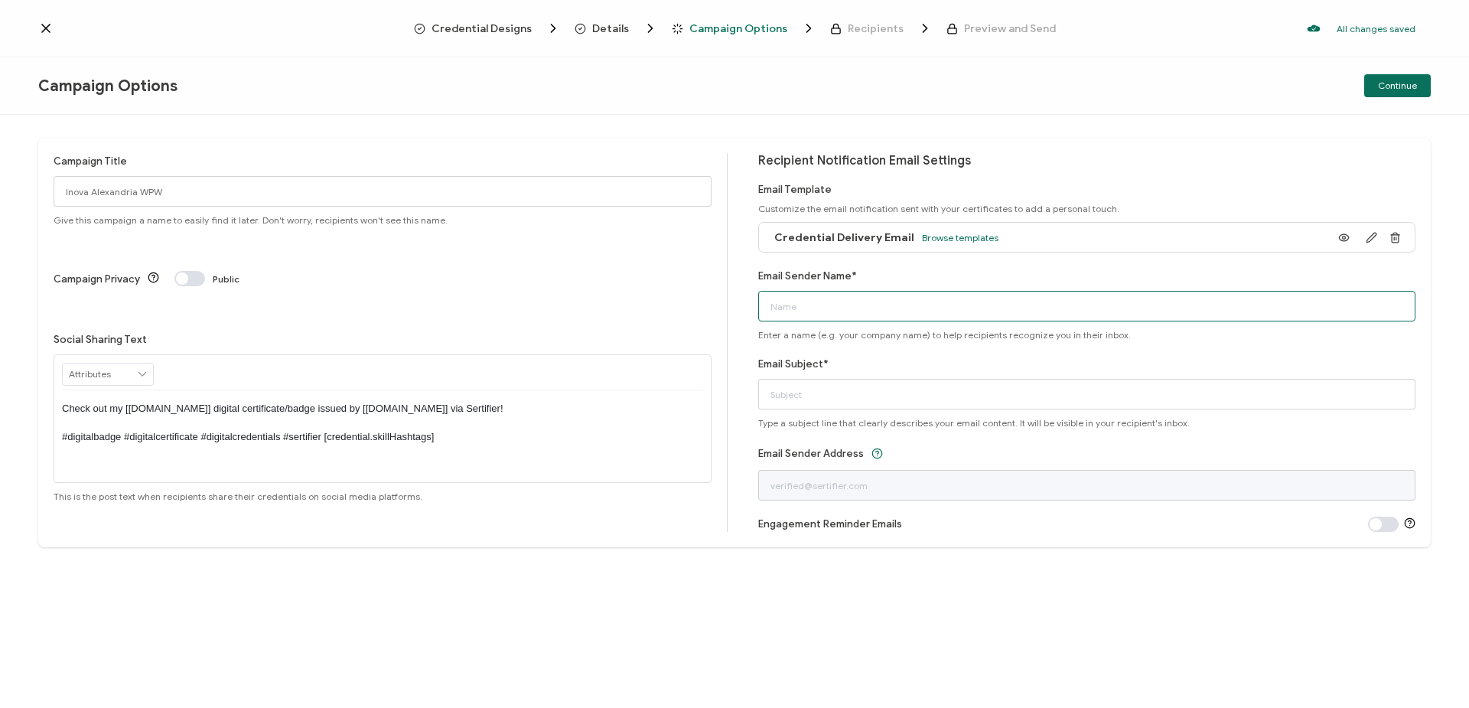
click at [982, 300] on input "Email Sender Name*" at bounding box center [1087, 306] width 658 height 31
type input "Tanya Carmichael"
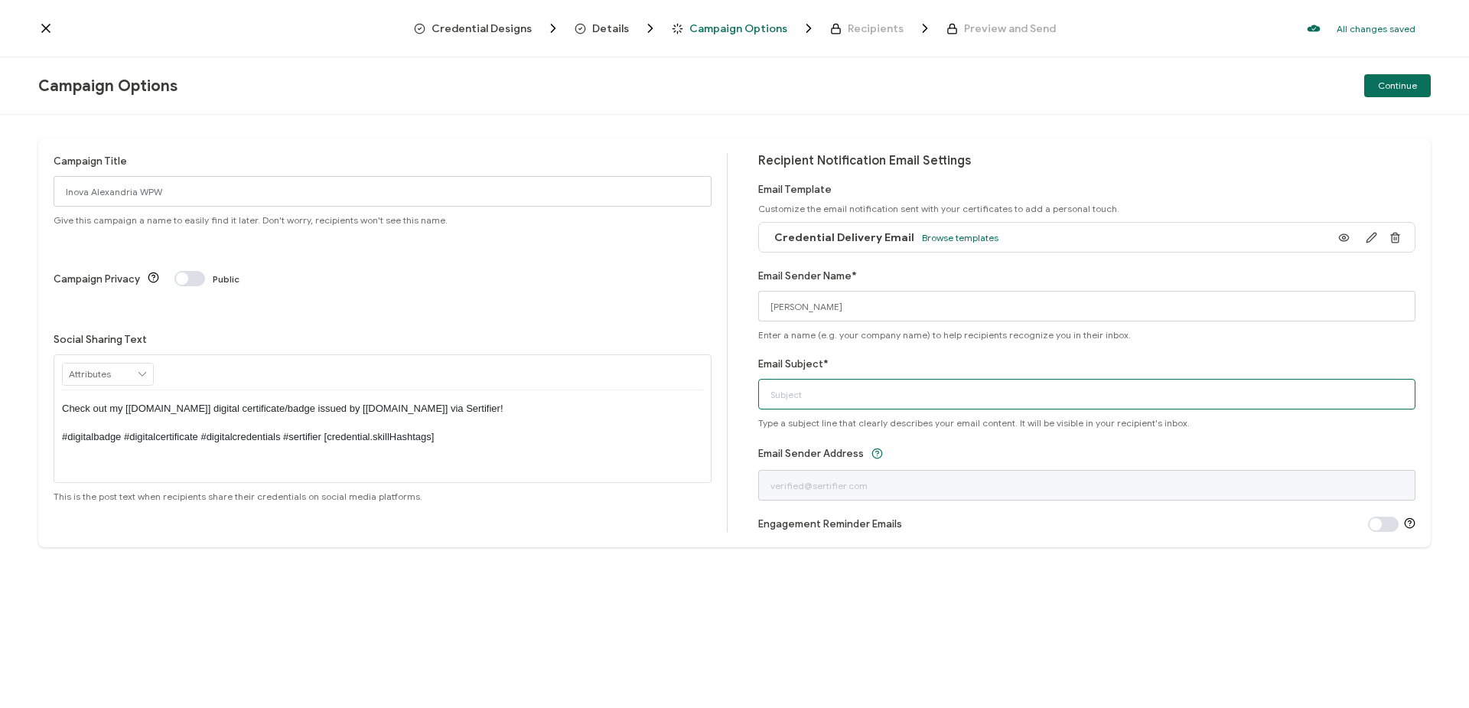
click at [927, 380] on input "Email Subject*" at bounding box center [1087, 394] width 658 height 31
type input "Contact Hours Certificate"
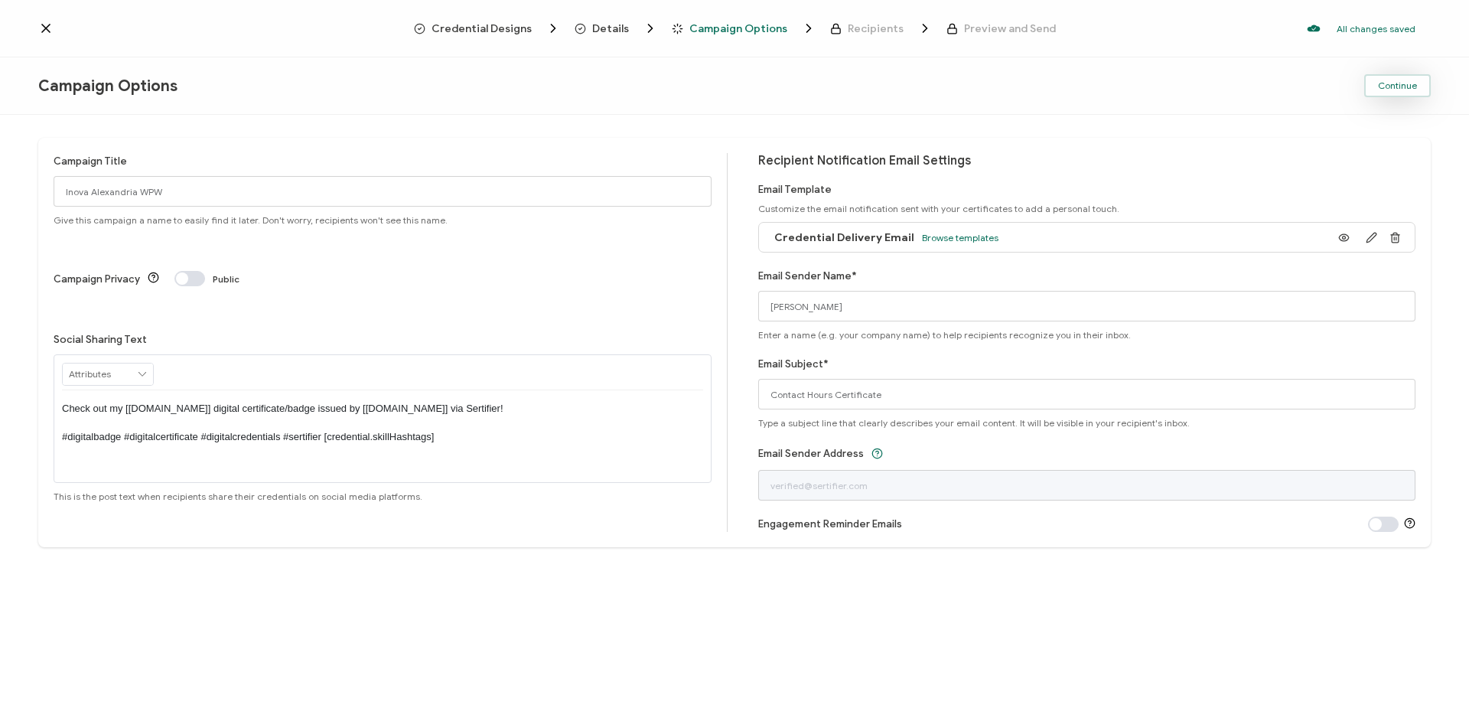
click at [1401, 84] on span "Continue" at bounding box center [1397, 85] width 39 height 9
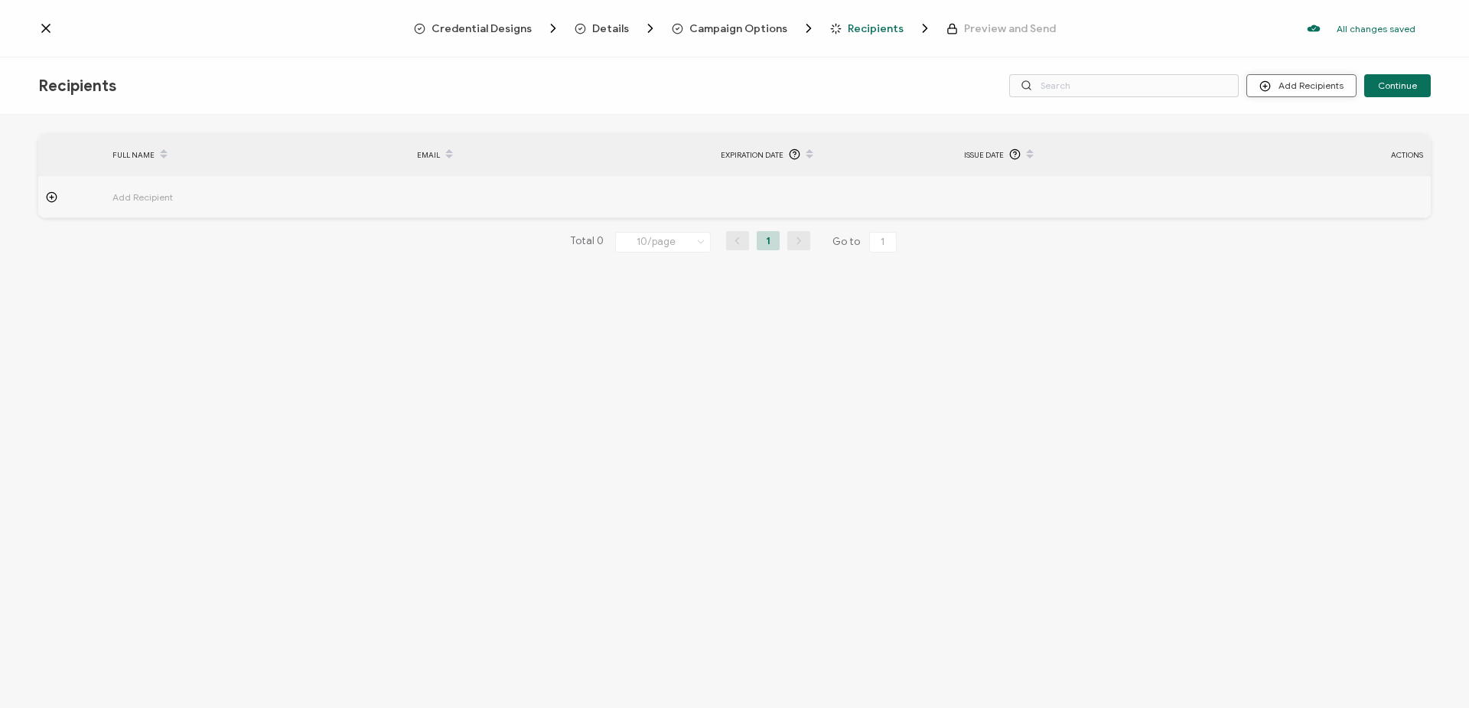
click at [1327, 86] on button "Add Recipients" at bounding box center [1301, 85] width 110 height 23
click at [1306, 148] on span "Import From Recipients" at bounding box center [1331, 151] width 99 height 11
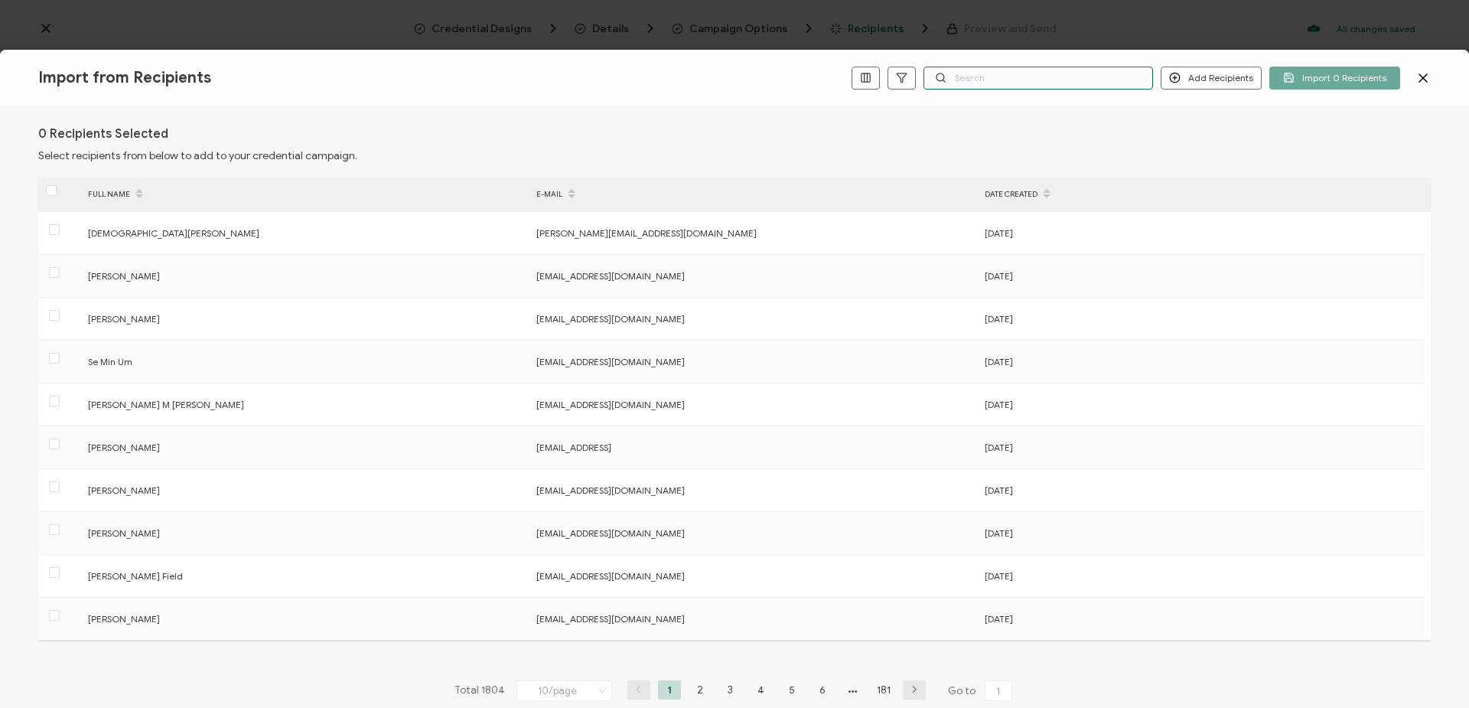
click at [994, 89] on input "text" at bounding box center [1037, 78] width 229 height 23
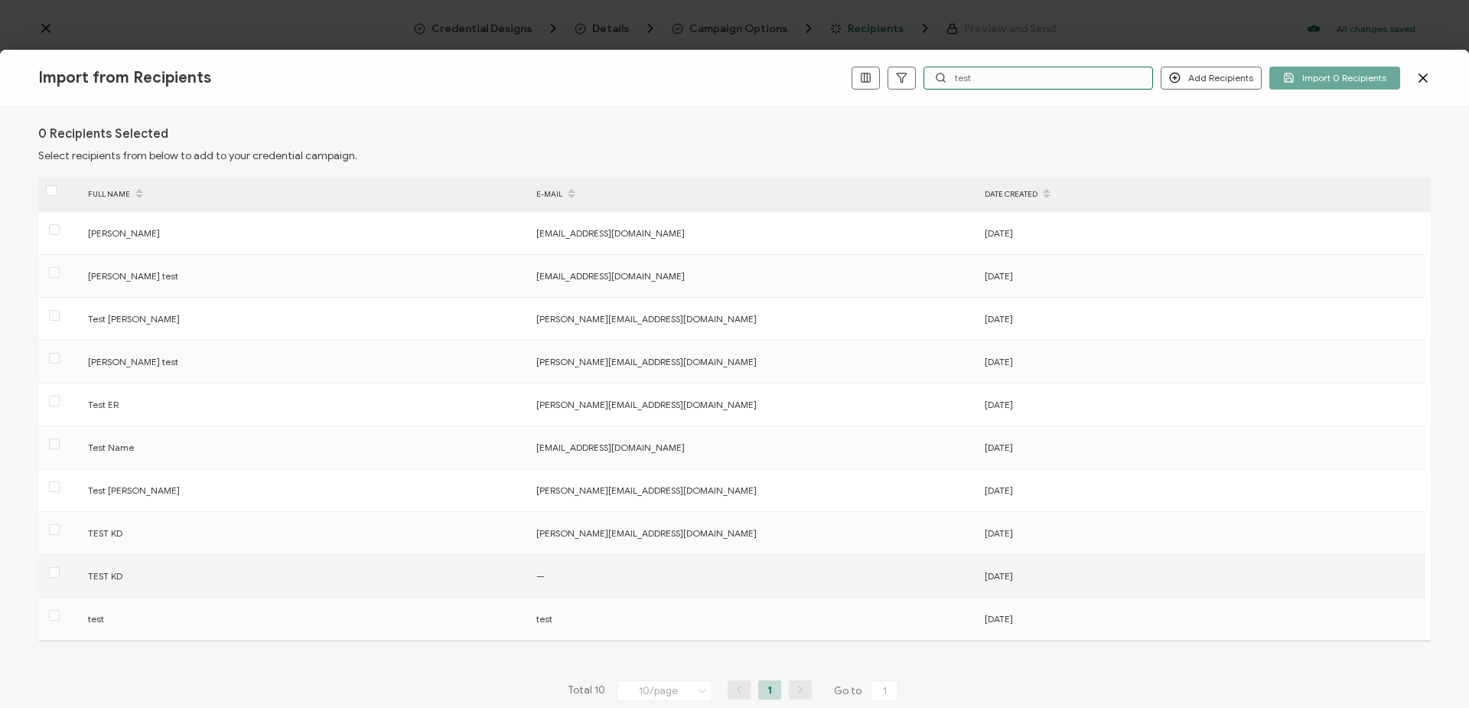
type input "test"
click at [54, 578] on span at bounding box center [54, 573] width 11 height 13
click at [60, 567] on input "checkbox" at bounding box center [60, 567] width 0 height 0
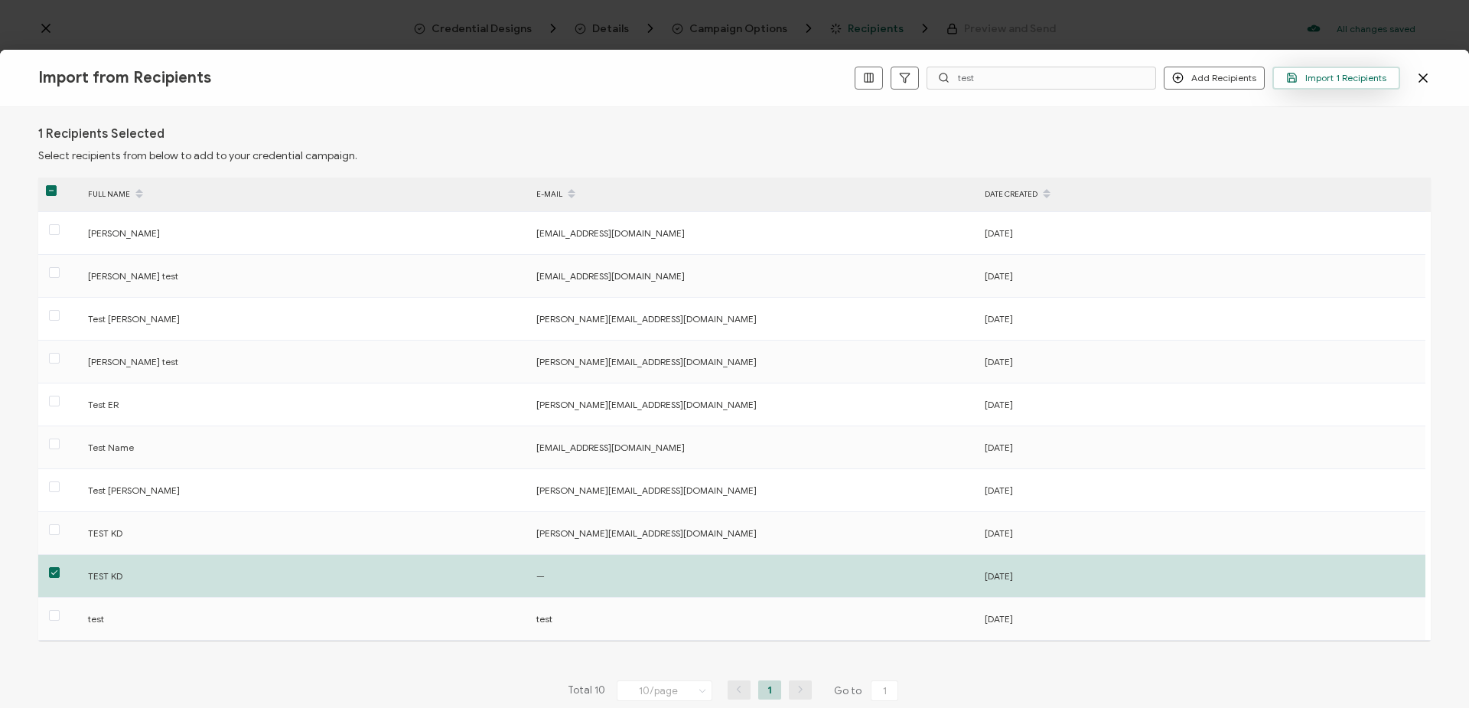
click at [1354, 78] on span "Import 1 Recipients" at bounding box center [1336, 77] width 100 height 11
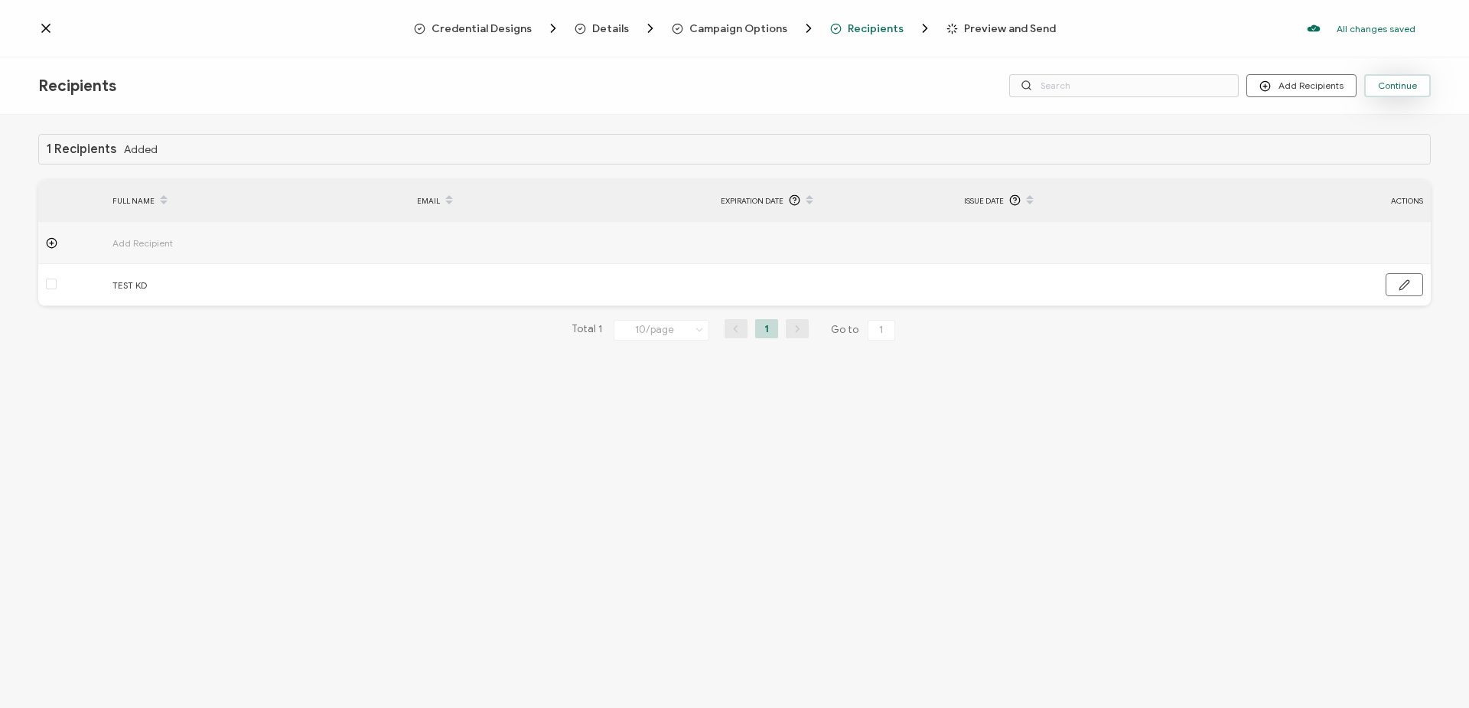
click at [1396, 84] on span "Continue" at bounding box center [1397, 85] width 39 height 9
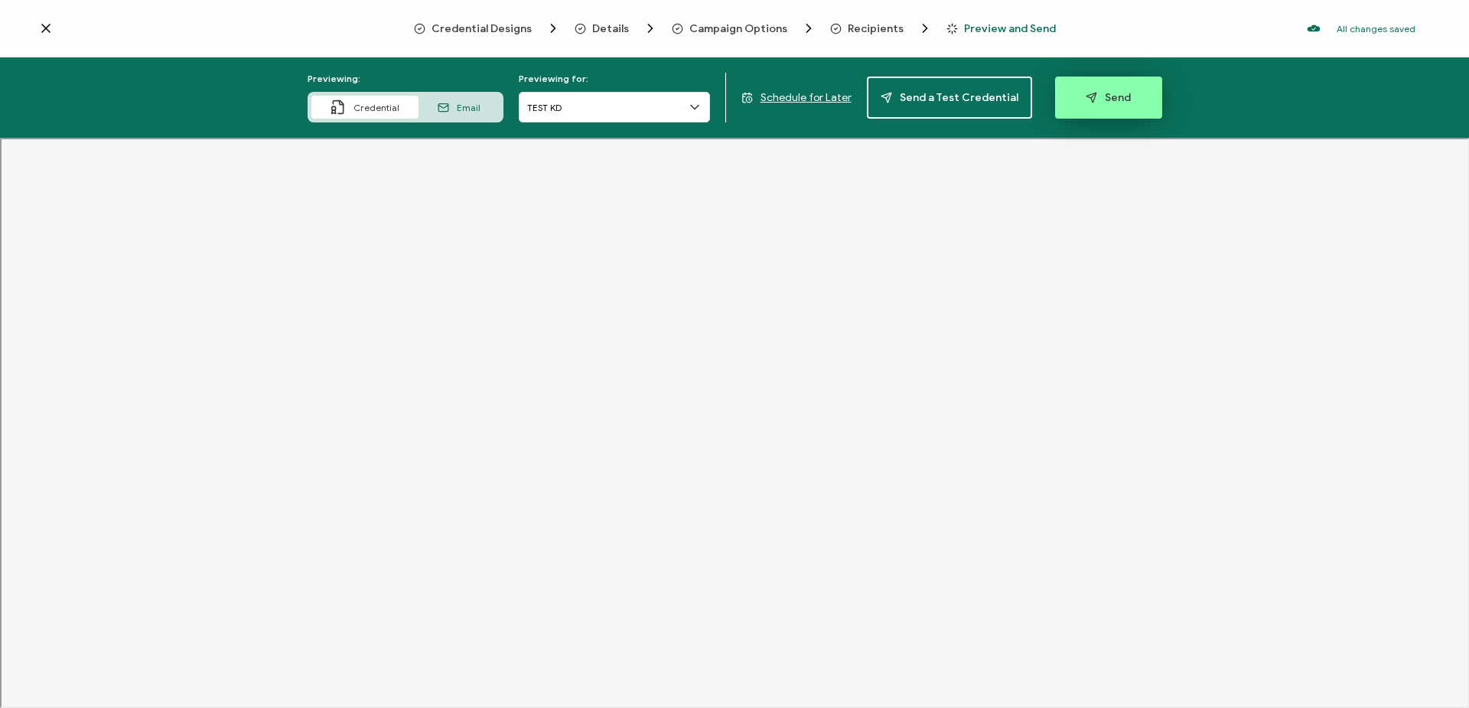
click at [1075, 93] on button "Send" at bounding box center [1108, 97] width 107 height 42
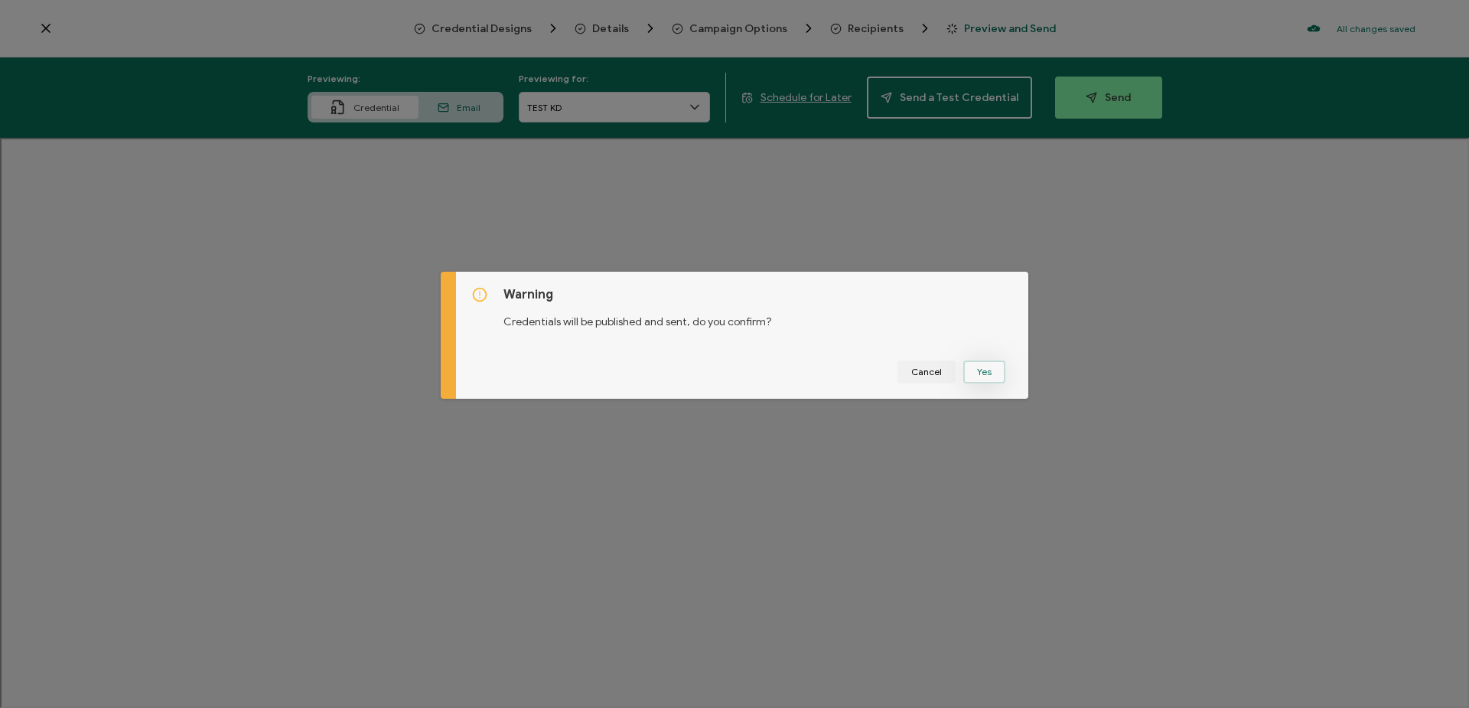
click at [989, 371] on button "Yes" at bounding box center [984, 371] width 42 height 23
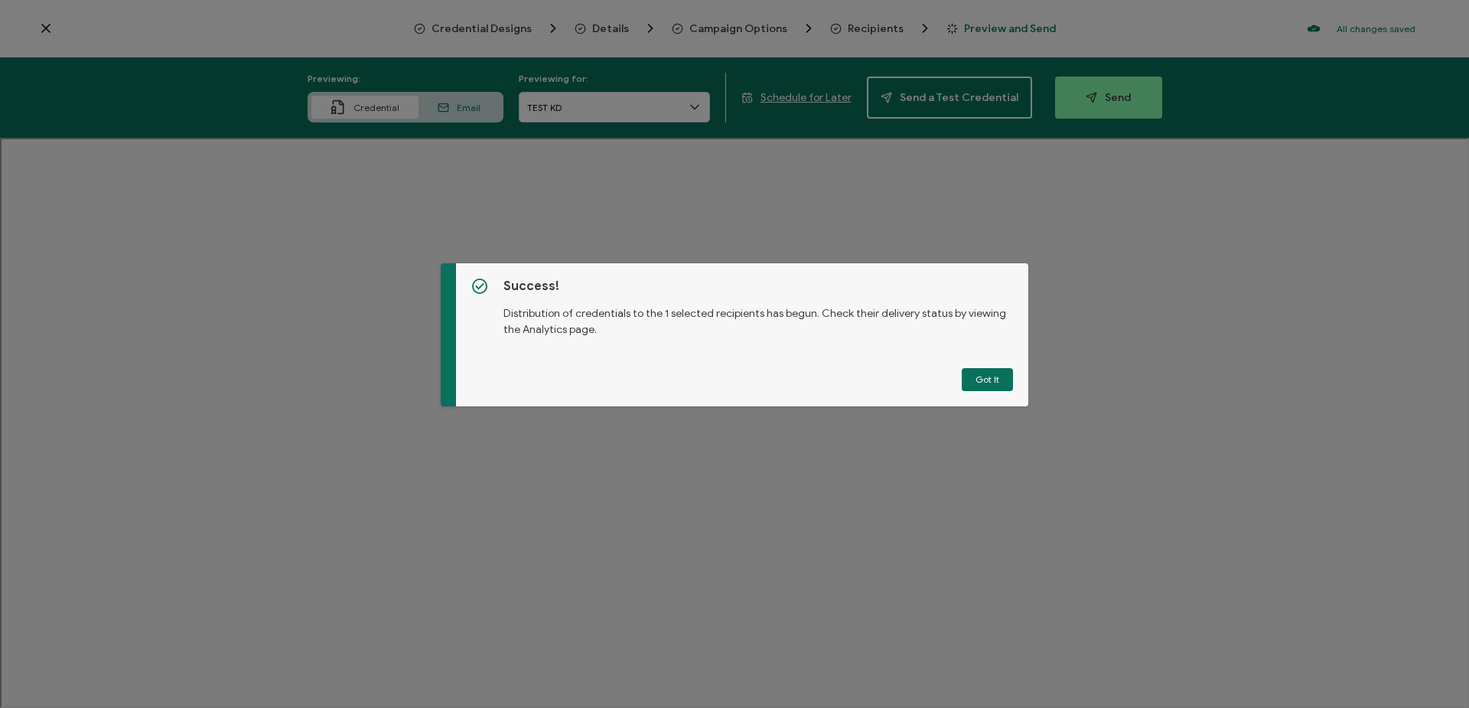
click at [981, 379] on button "Got It" at bounding box center [987, 379] width 51 height 23
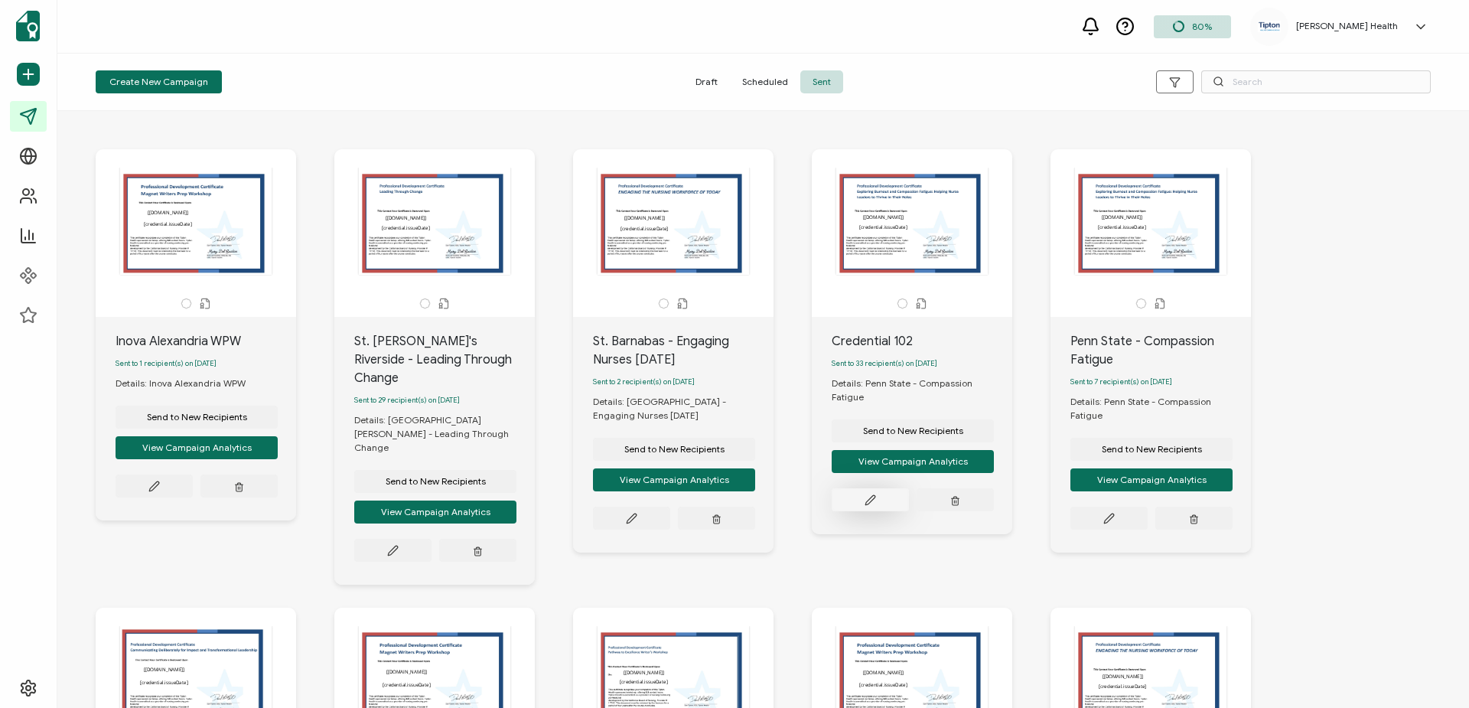
click at [887, 503] on button at bounding box center [870, 499] width 77 height 23
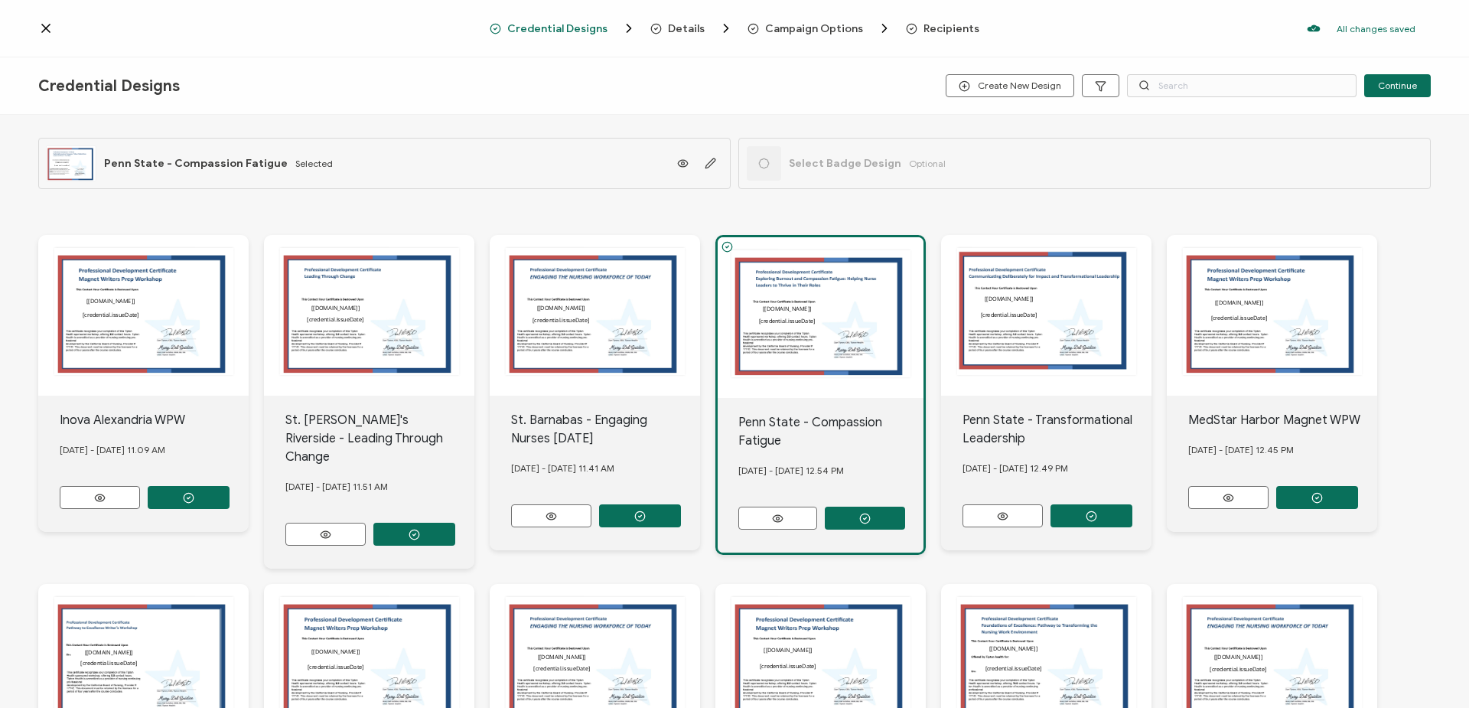
click at [50, 31] on icon at bounding box center [45, 28] width 15 height 15
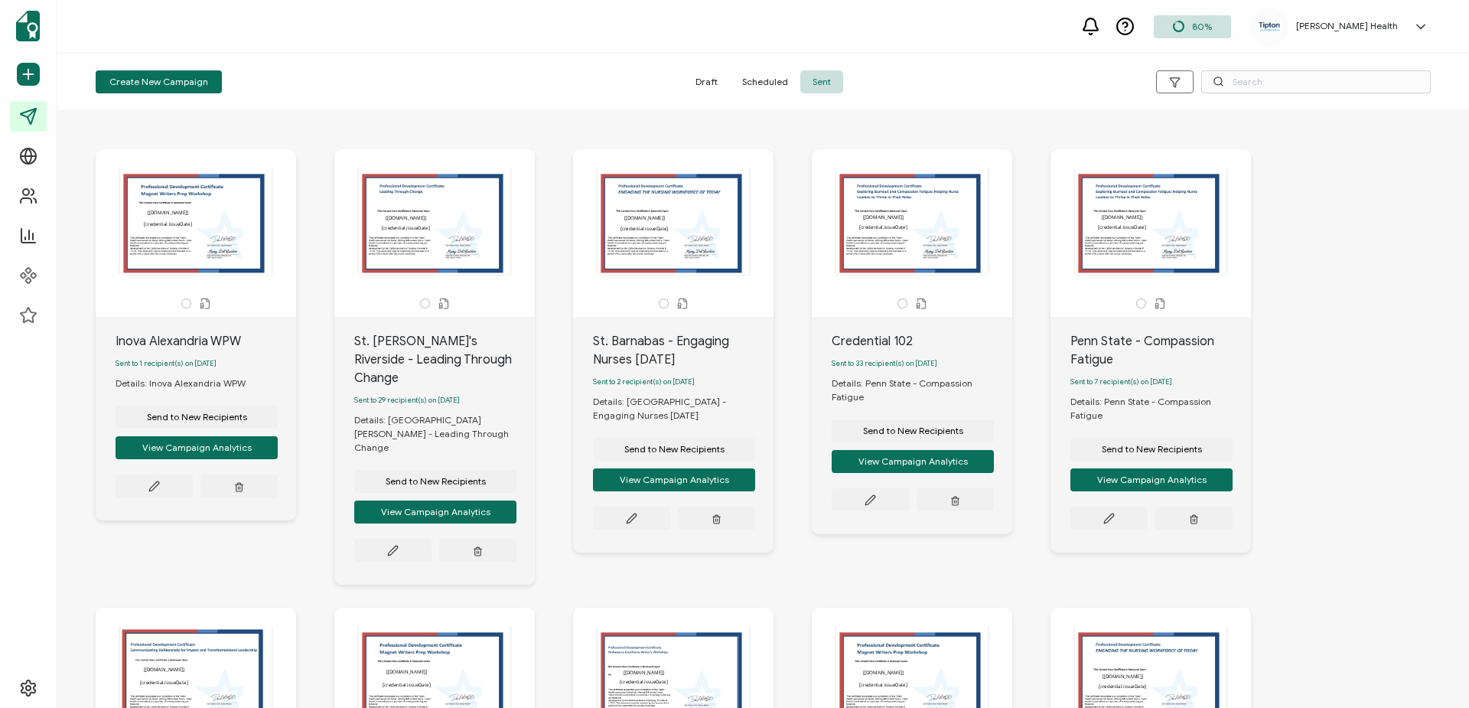
click at [1418, 24] on icon at bounding box center [1421, 26] width 8 height 4
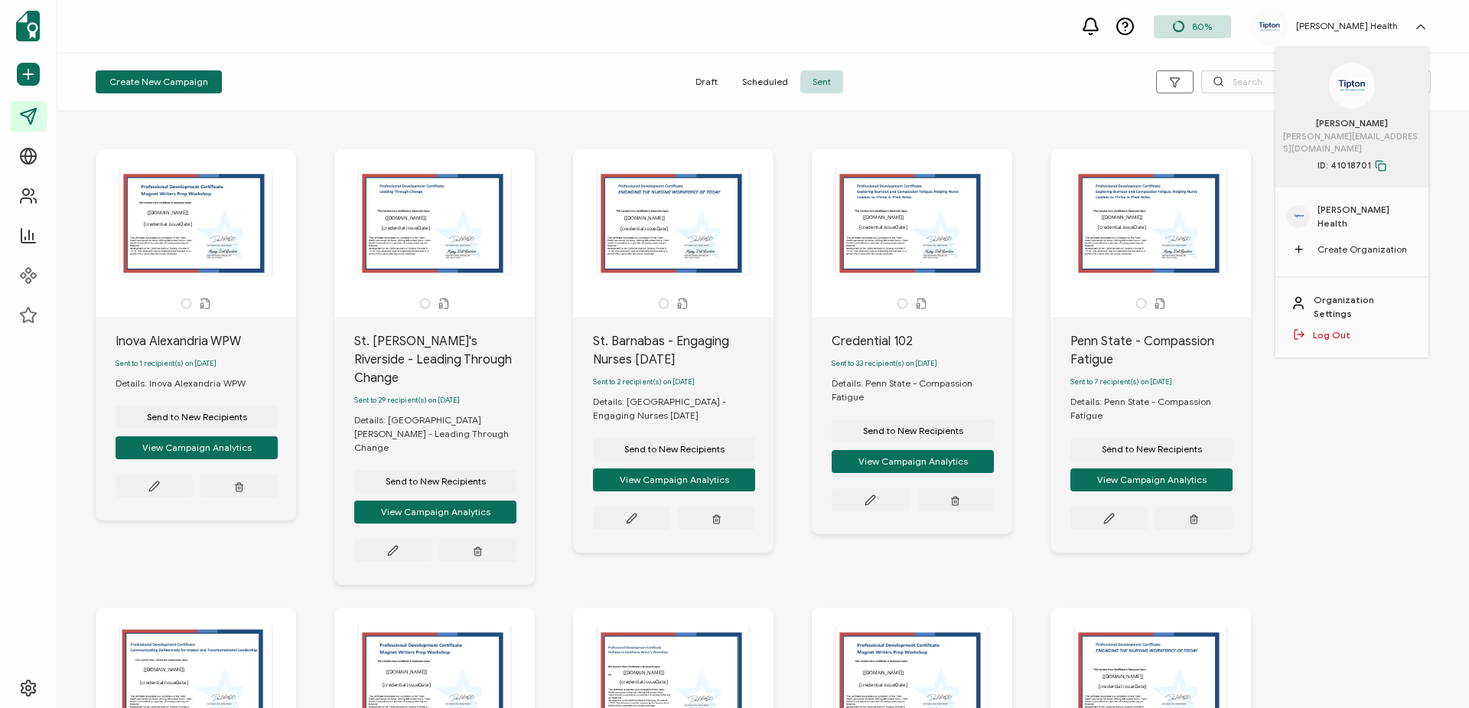
click at [1348, 309] on div "Organization Settings Log Out" at bounding box center [1351, 318] width 153 height 80
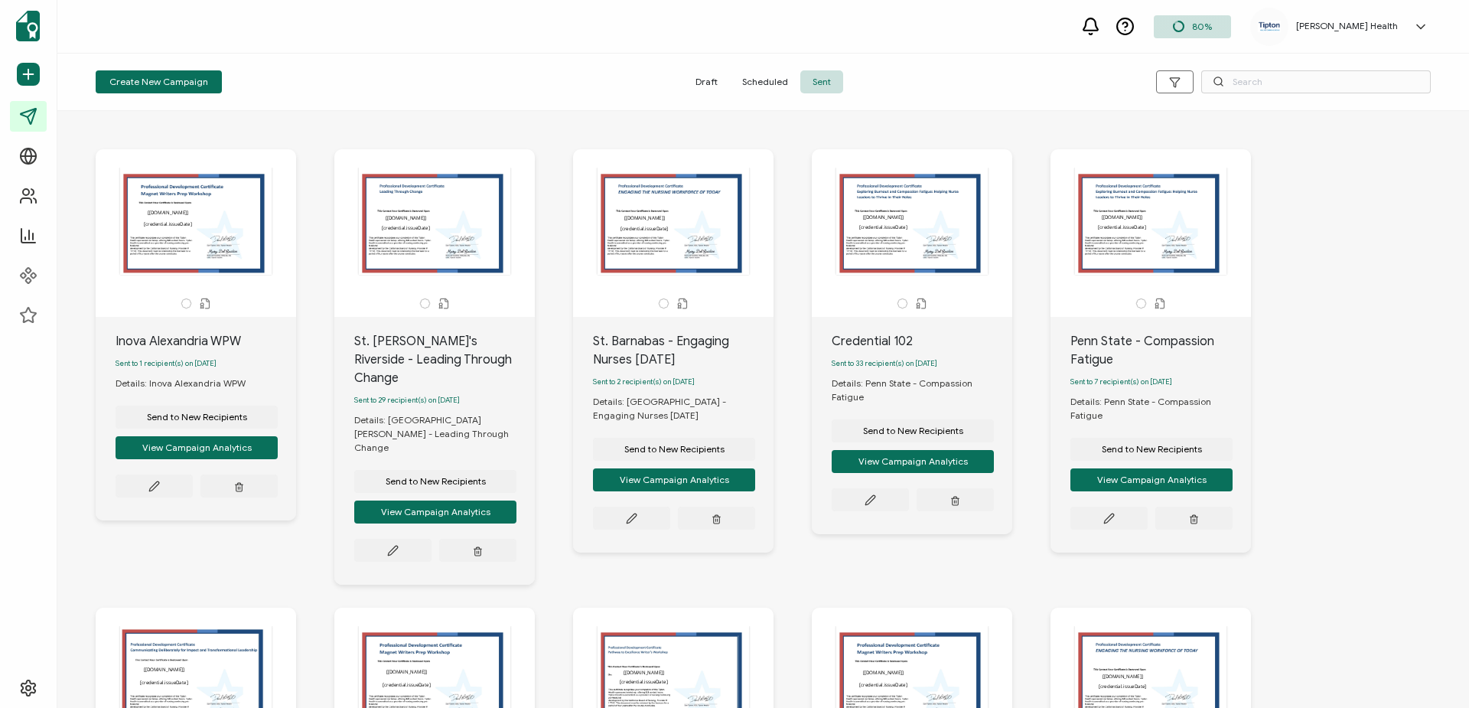
click at [1418, 25] on icon at bounding box center [1421, 26] width 8 height 4
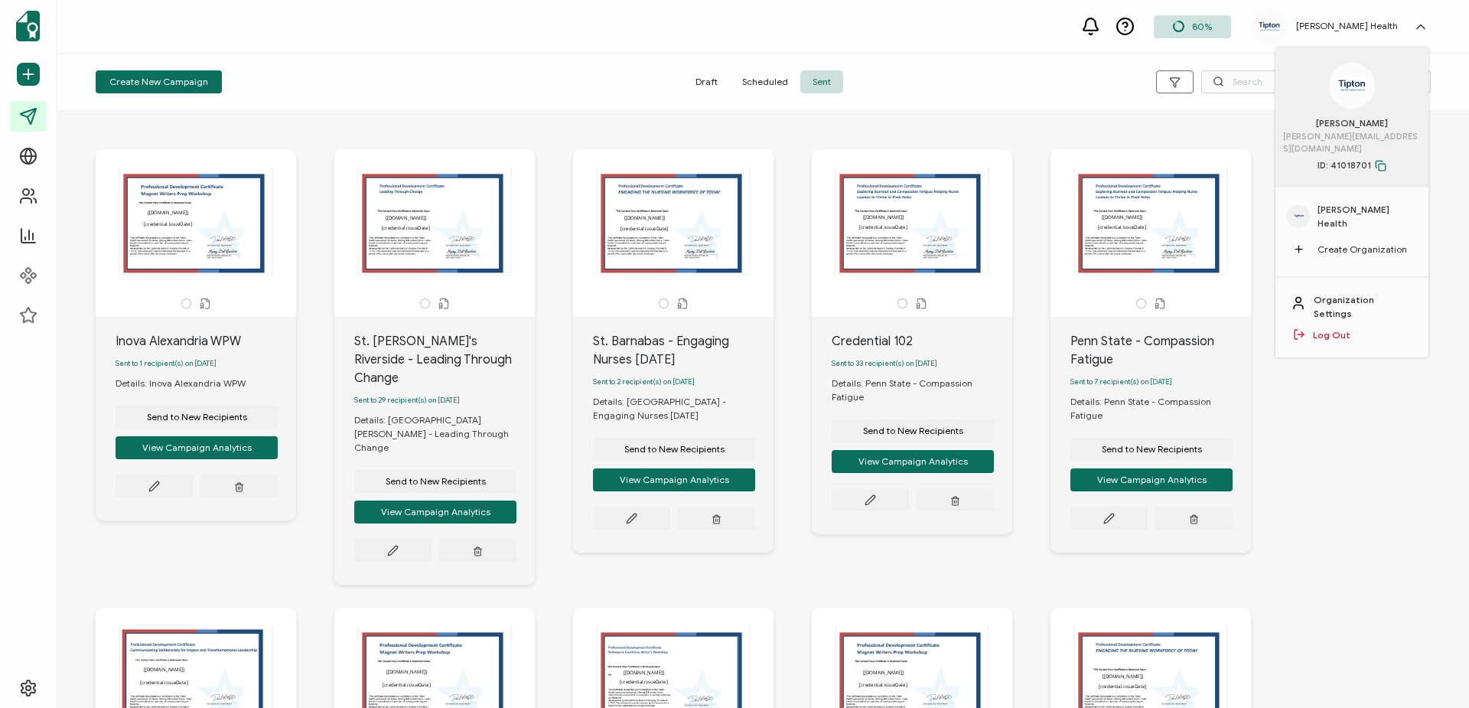
click at [1320, 328] on link "Log Out" at bounding box center [1331, 335] width 37 height 14
